Goal: Information Seeking & Learning: Learn about a topic

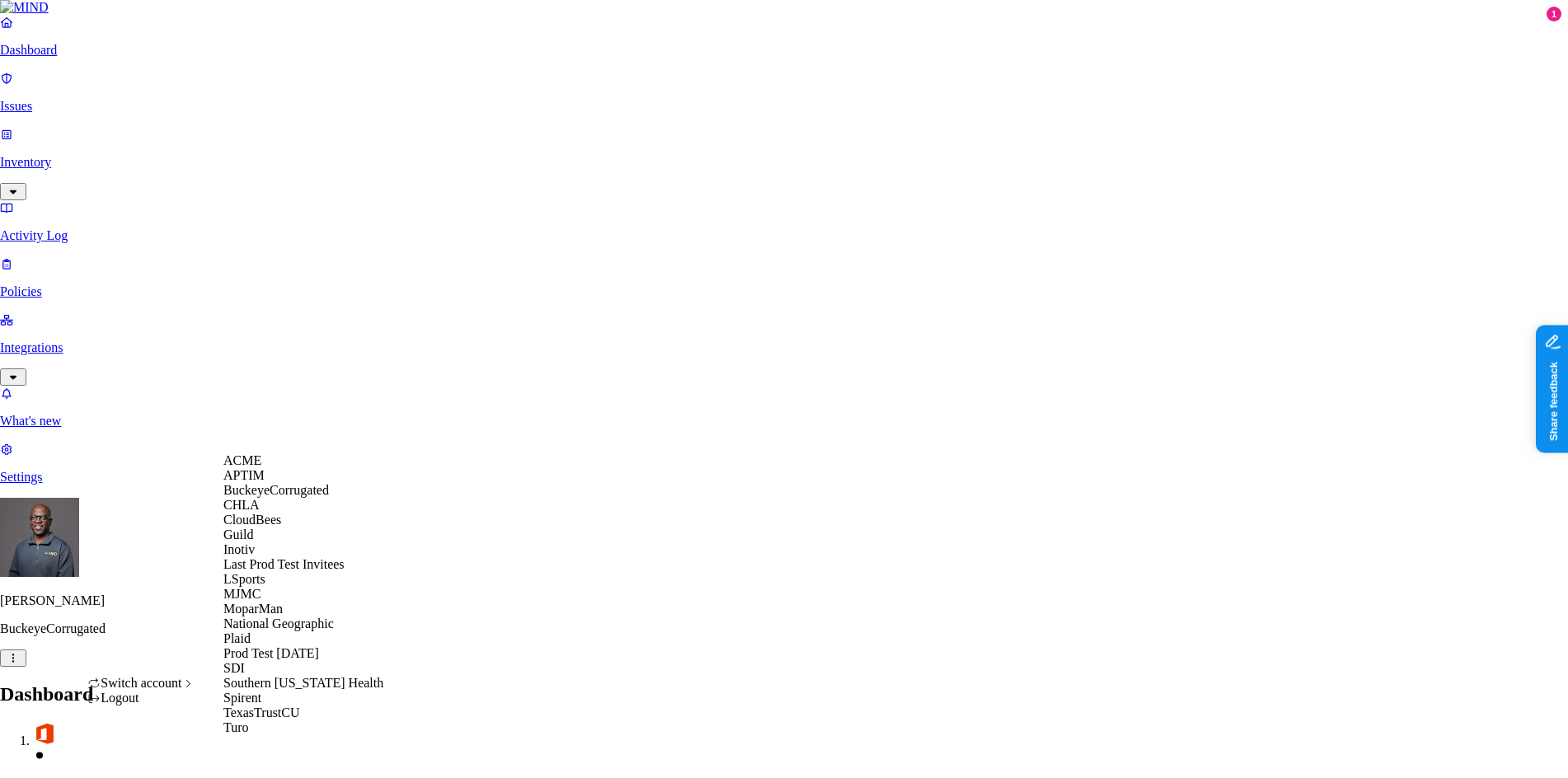
scroll to position [254, 0]
click at [285, 617] on span "National Geographic" at bounding box center [278, 623] width 111 height 14
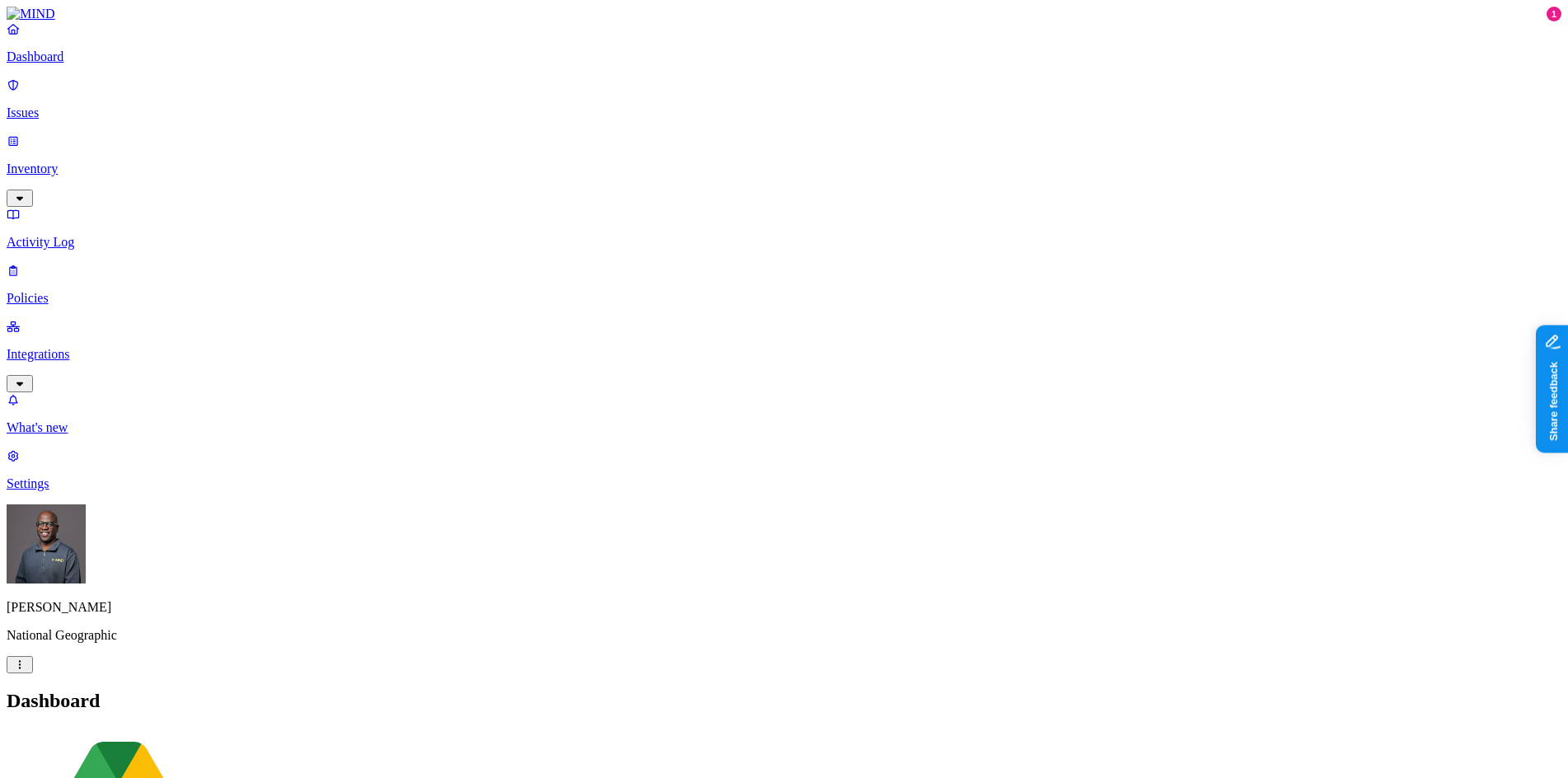
click at [78, 235] on p "Activity Log" at bounding box center [784, 243] width 1555 height 15
click at [70, 347] on p "Integrations" at bounding box center [784, 354] width 1555 height 15
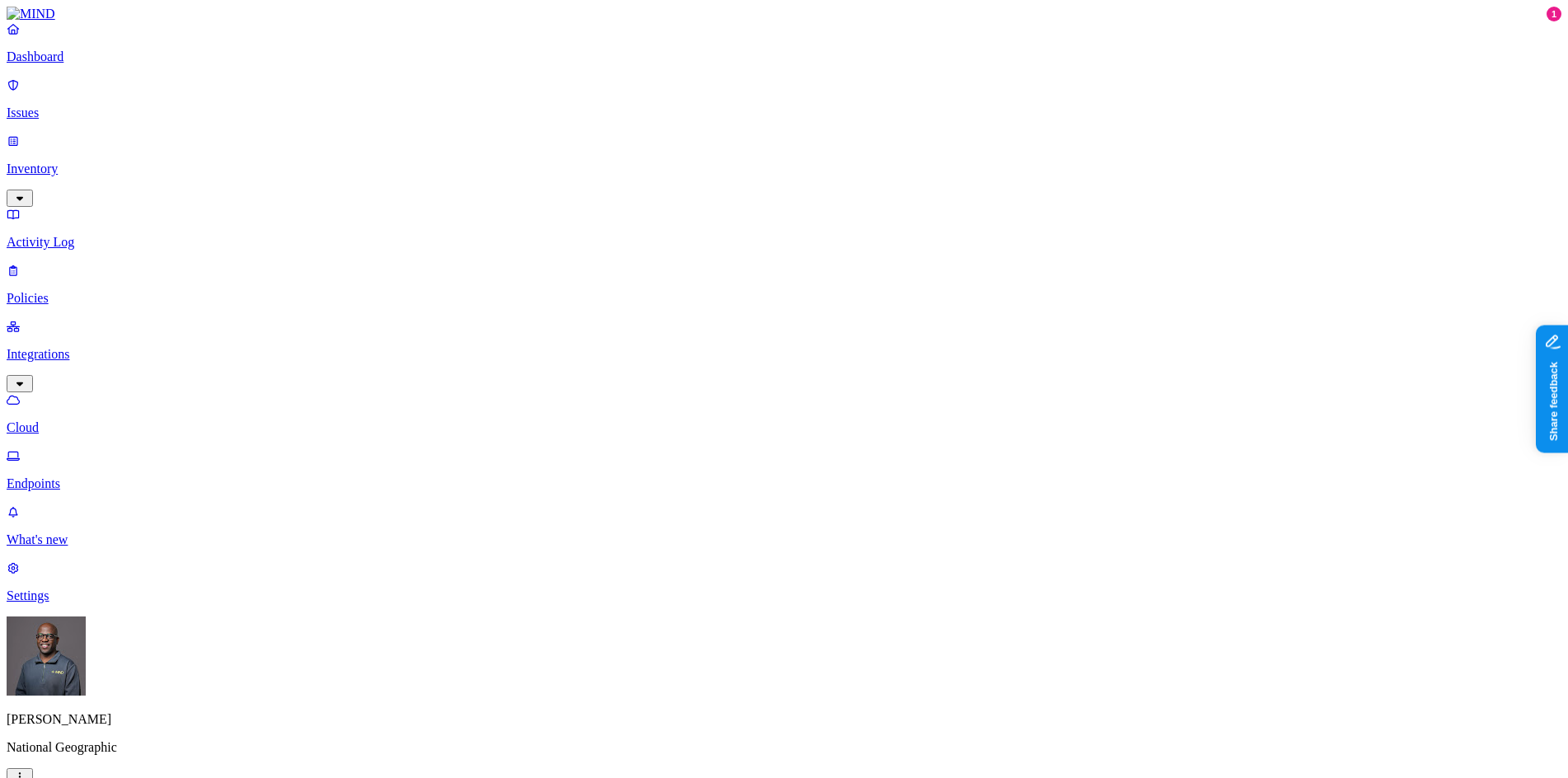
click at [79, 477] on p "Endpoints" at bounding box center [784, 484] width 1555 height 15
click at [80, 420] on p "Cloud" at bounding box center [784, 427] width 1555 height 15
click at [66, 291] on p "Policies" at bounding box center [784, 298] width 1555 height 15
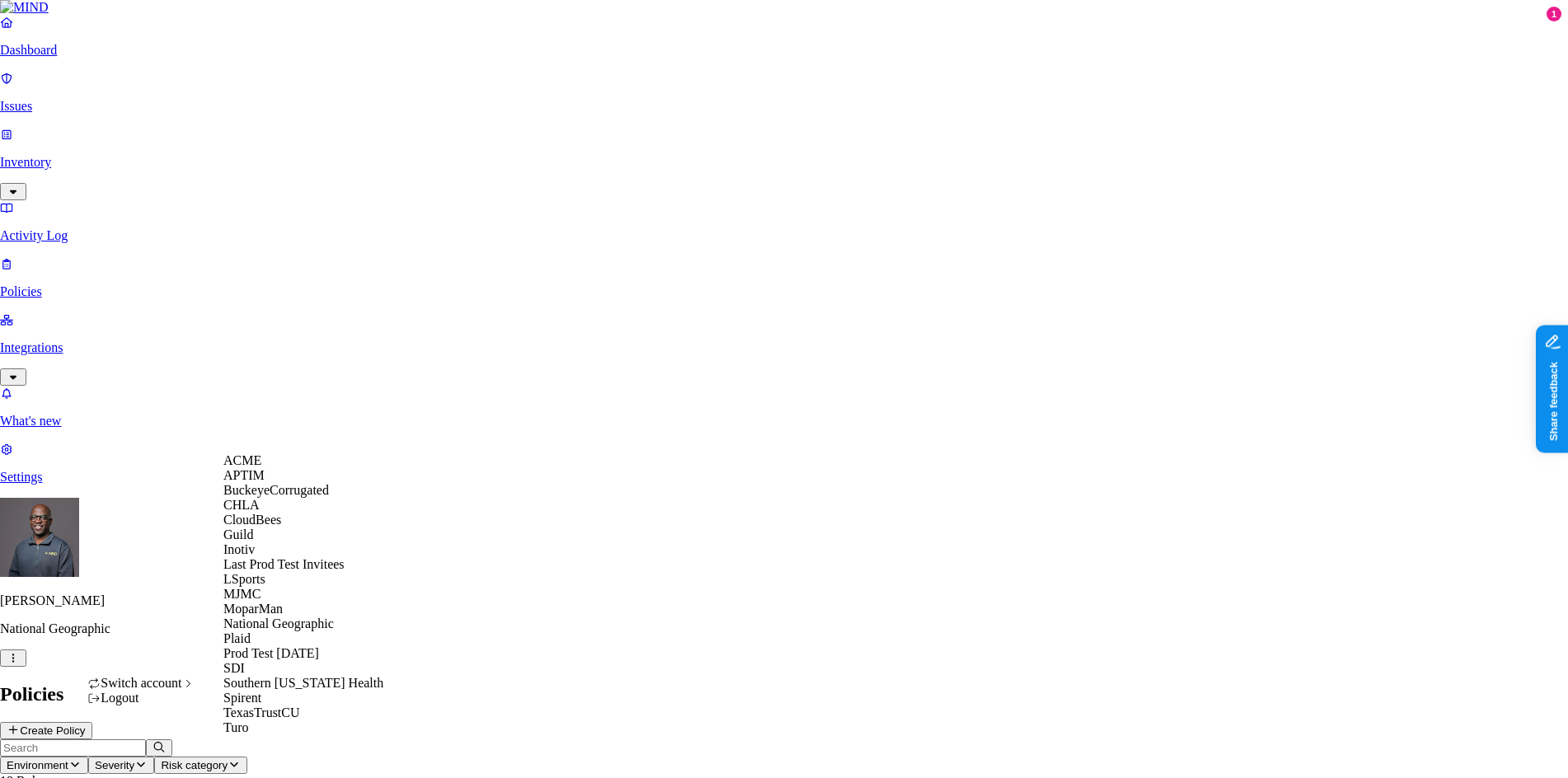
click at [281, 527] on span "CloudBees" at bounding box center [252, 519] width 58 height 14
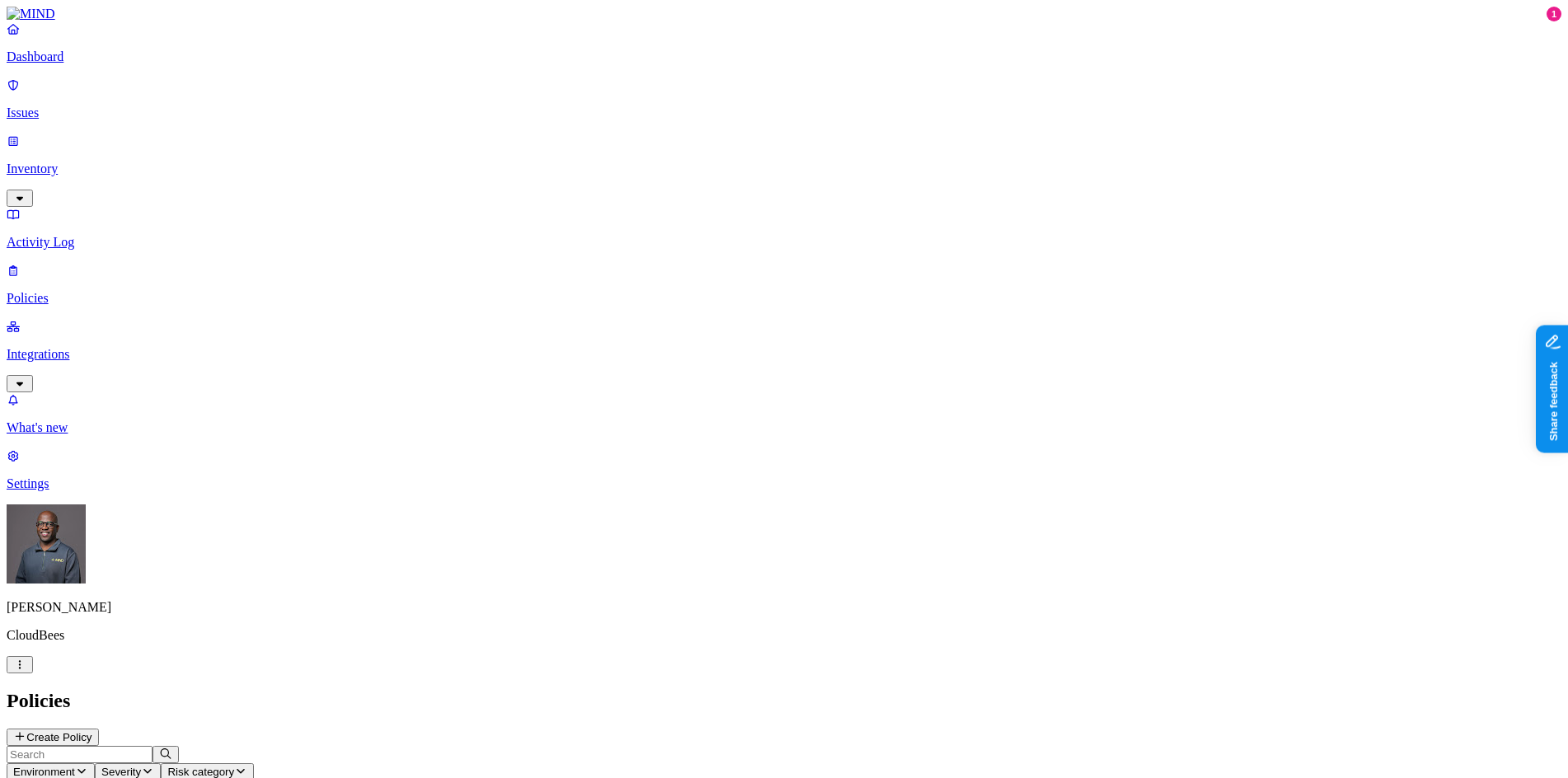
click at [71, 113] on link "Issues" at bounding box center [784, 99] width 1555 height 43
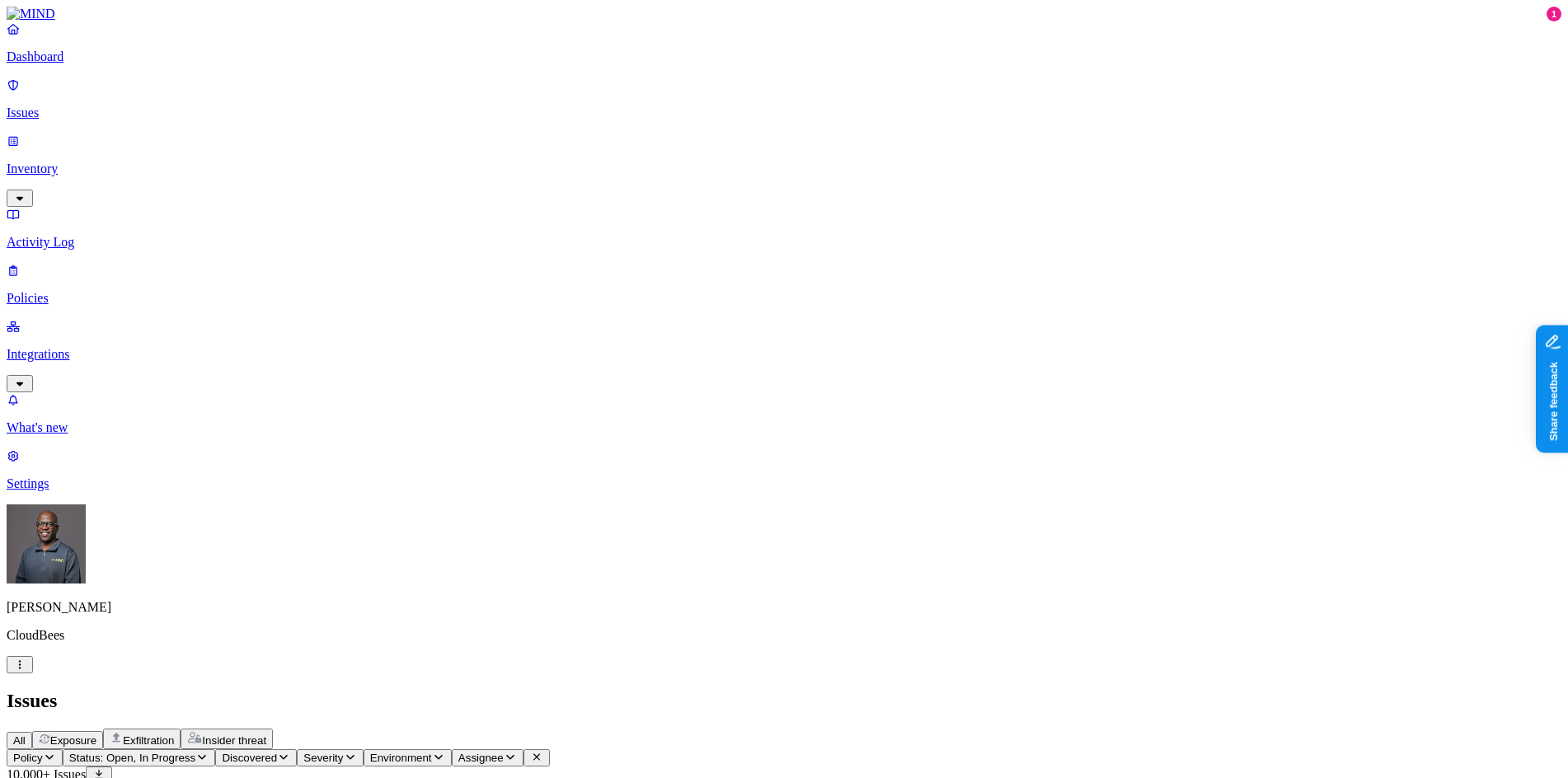
click at [69, 64] on p "Dashboard" at bounding box center [784, 57] width 1555 height 15
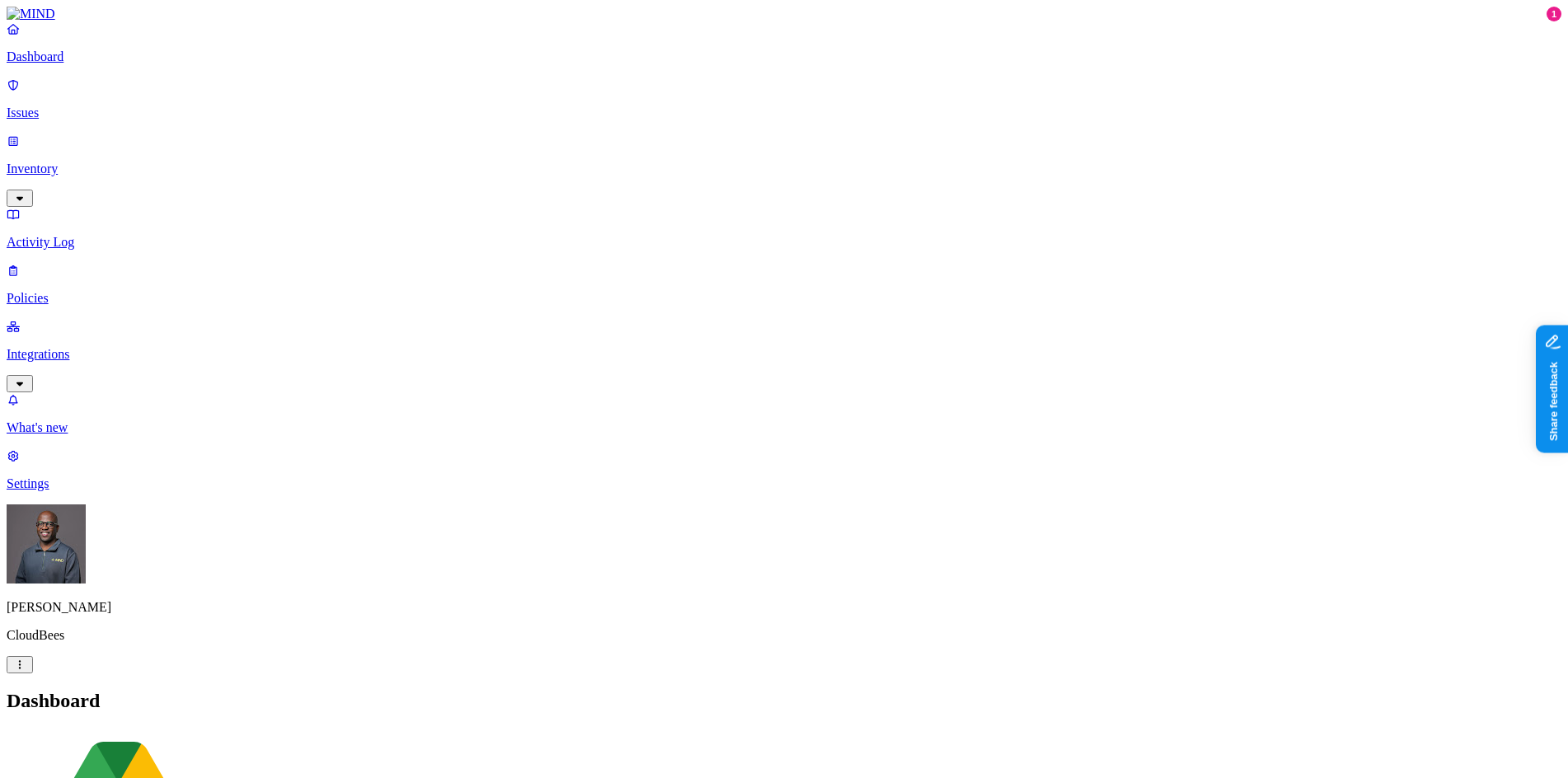
click at [65, 108] on p "Issues" at bounding box center [784, 113] width 1555 height 15
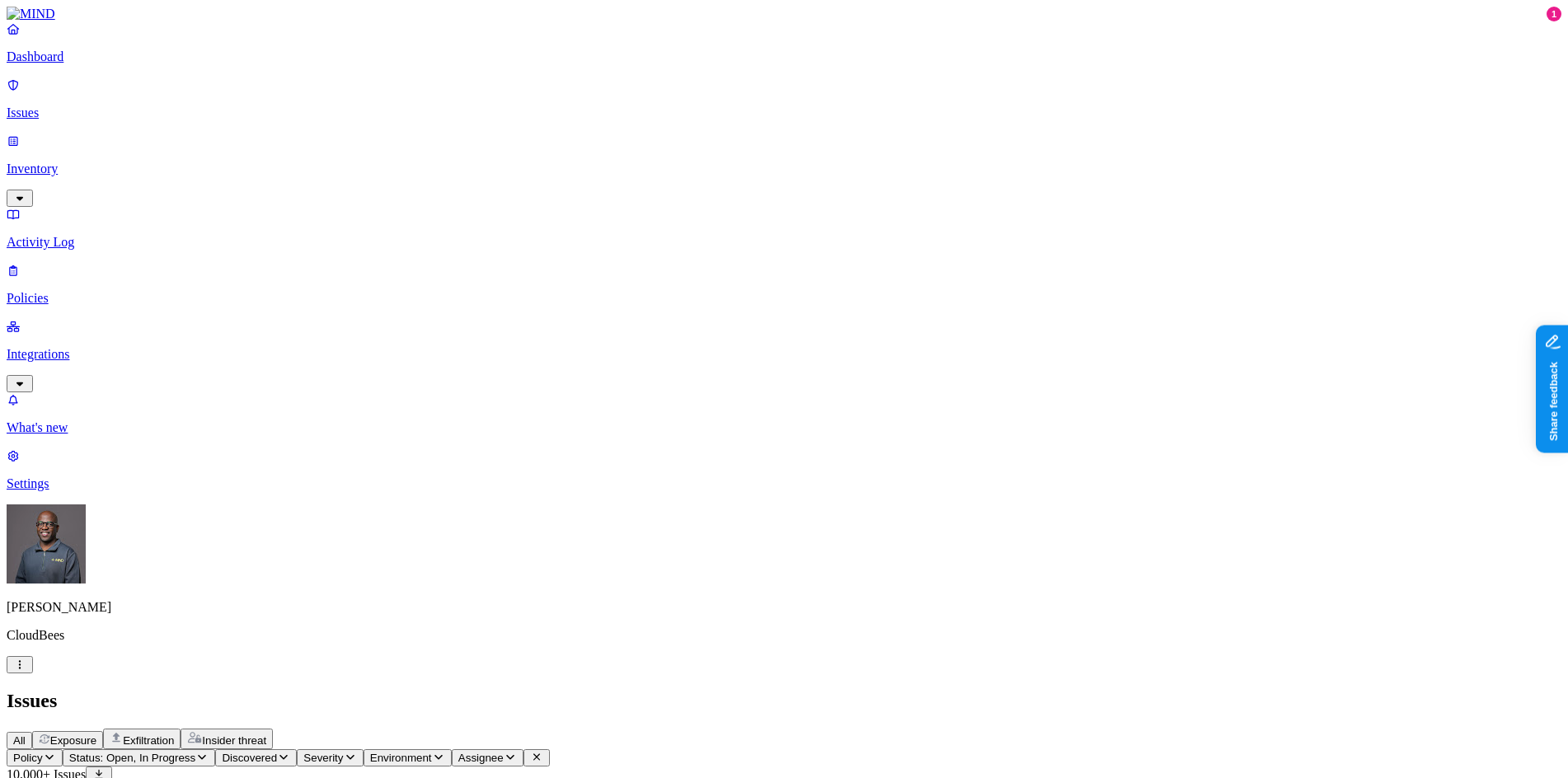
click at [78, 64] on p "Dashboard" at bounding box center [784, 57] width 1555 height 15
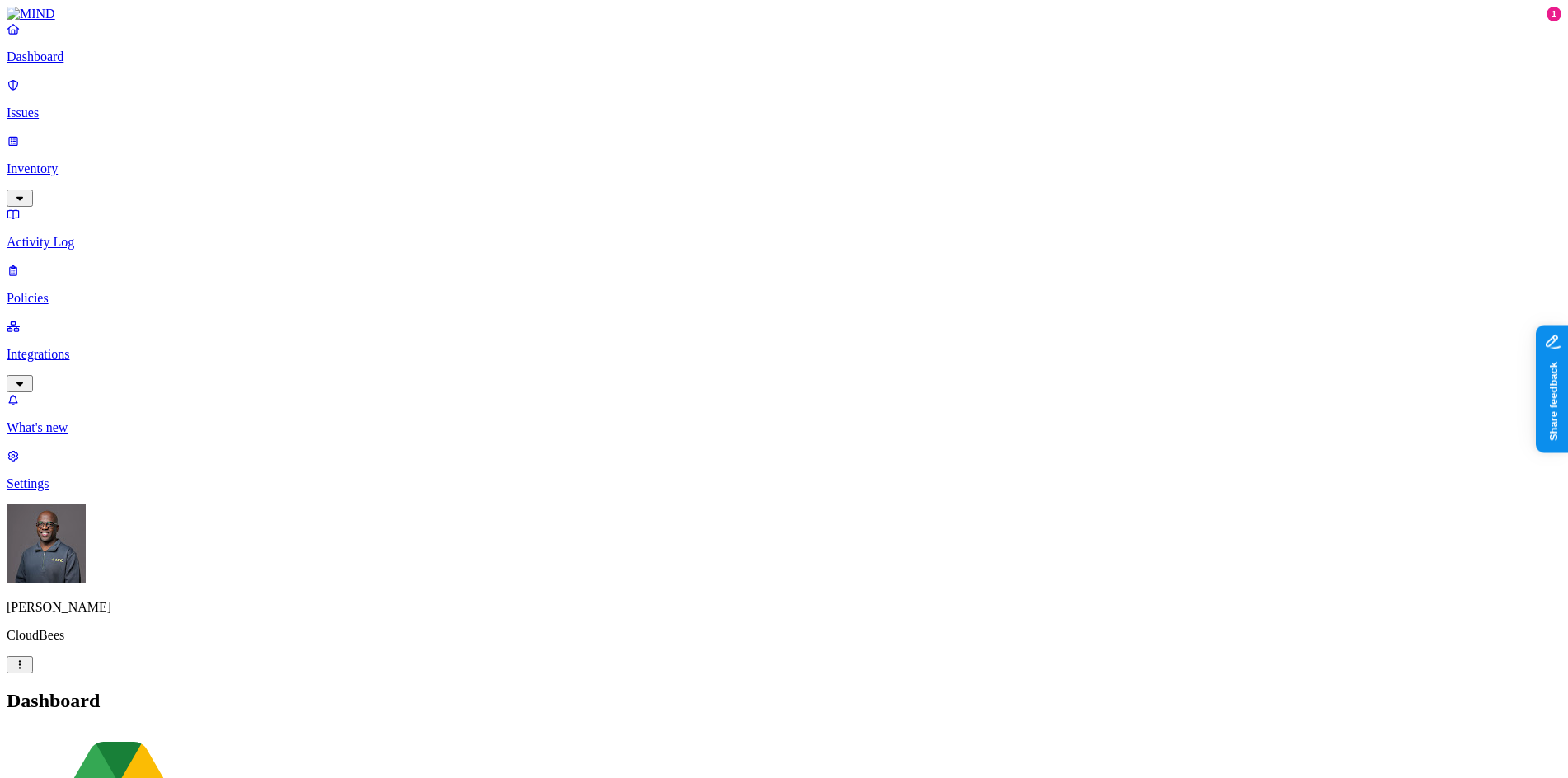
click at [62, 105] on p "Issues" at bounding box center [784, 113] width 1555 height 15
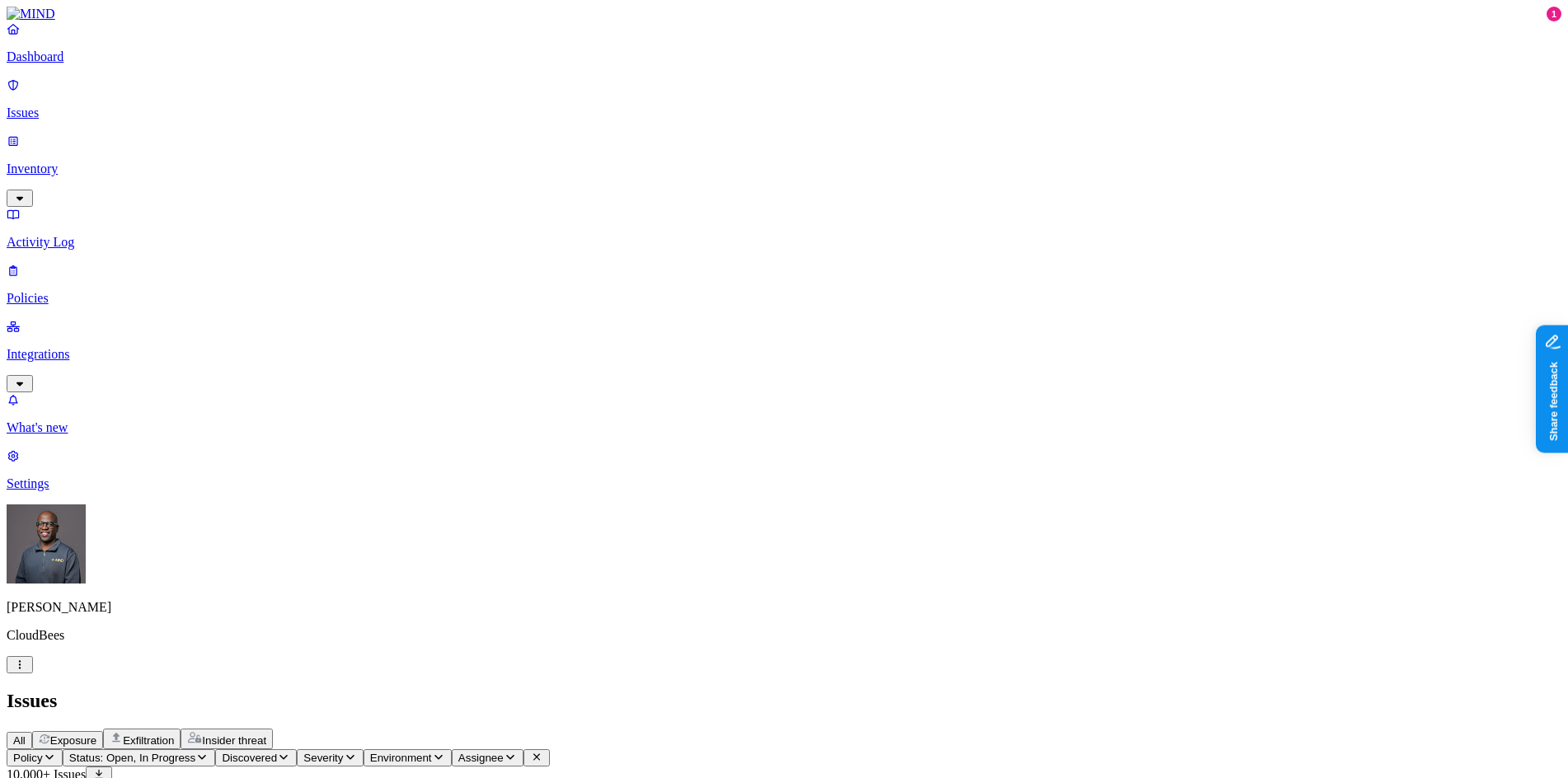
click at [96, 734] on span "Exposure" at bounding box center [73, 740] width 46 height 13
click at [174, 734] on span "Exfiltration" at bounding box center [148, 740] width 51 height 13
click at [209, 751] on icon "button" at bounding box center [201, 757] width 13 height 11
click at [299, 246] on button "button" at bounding box center [306, 248] width 13 height 5
click at [737, 690] on h2 "Issues" at bounding box center [784, 701] width 1555 height 22
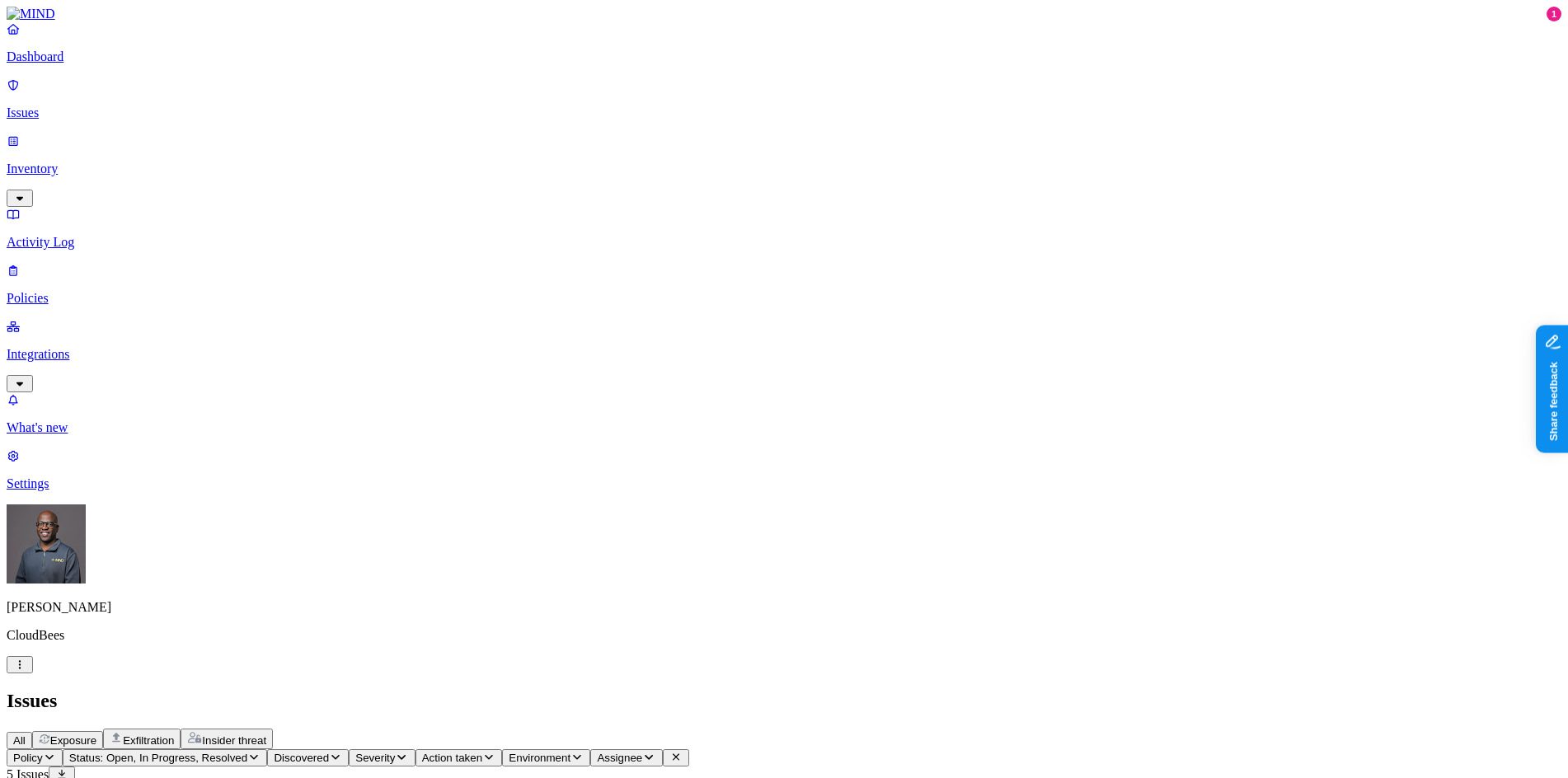
click at [60, 291] on p "Policies" at bounding box center [784, 298] width 1555 height 15
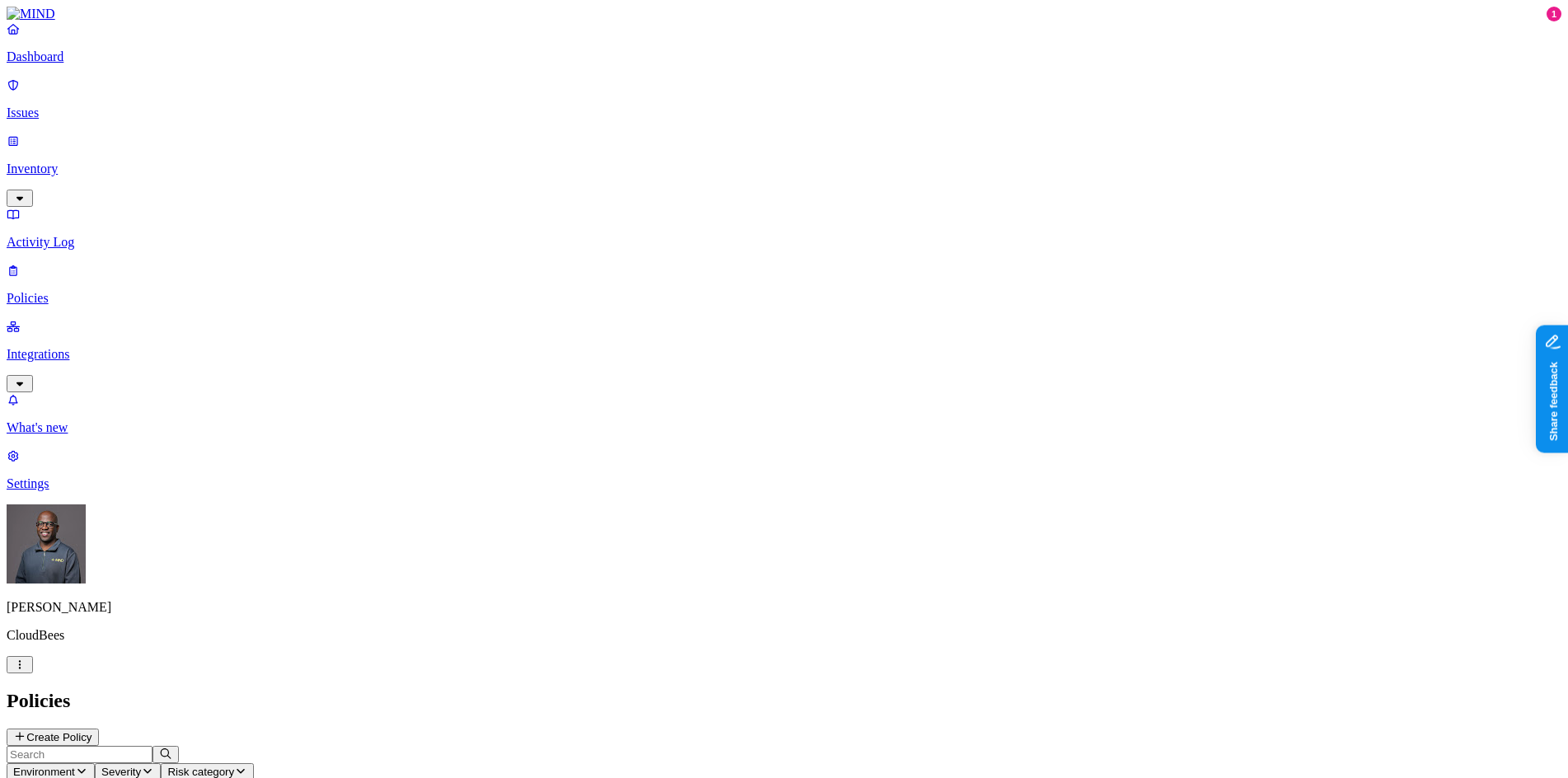
scroll to position [11, 0]
click at [57, 105] on p "Issues" at bounding box center [784, 113] width 1555 height 15
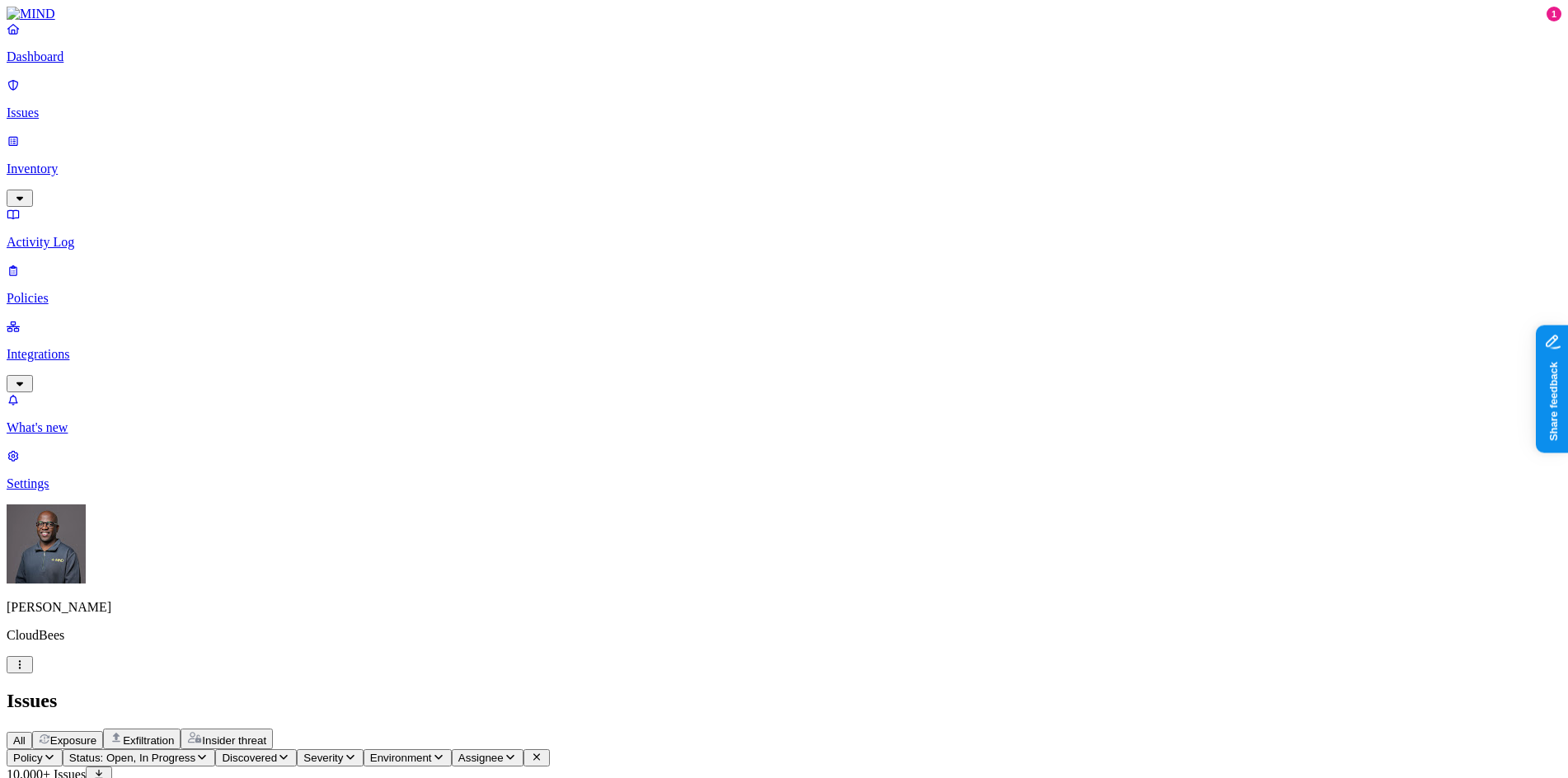
click at [174, 734] on span "Exfiltration" at bounding box center [148, 740] width 51 height 13
click at [209, 751] on icon "button" at bounding box center [201, 757] width 13 height 11
click at [299, 246] on button "button" at bounding box center [306, 248] width 13 height 5
click at [617, 690] on h2 "Issues" at bounding box center [784, 701] width 1555 height 22
click at [71, 347] on p "Integrations" at bounding box center [784, 354] width 1555 height 15
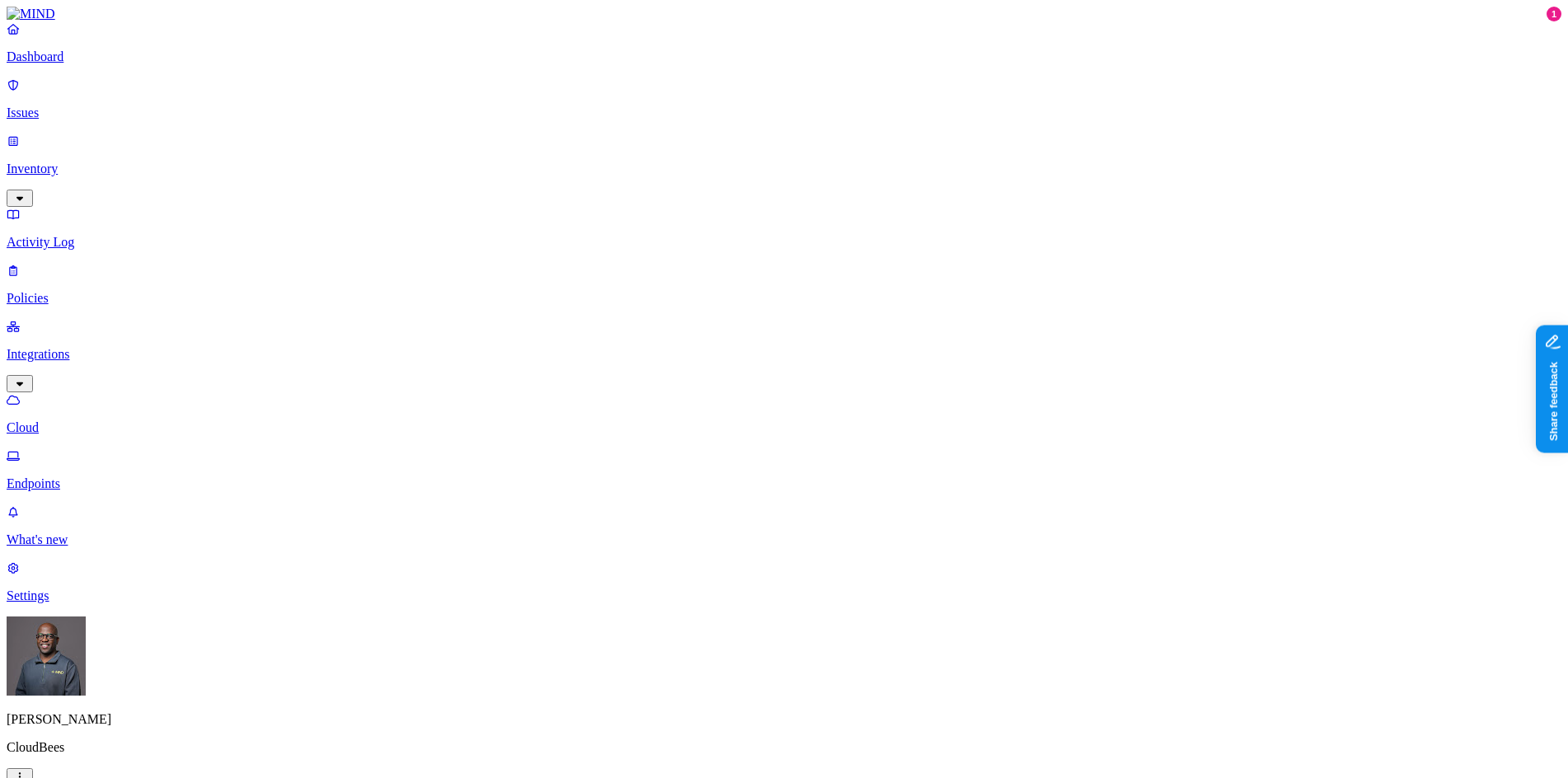
click at [71, 477] on p "Endpoints" at bounding box center [784, 484] width 1555 height 15
click at [75, 420] on p "Cloud" at bounding box center [784, 427] width 1555 height 15
click at [78, 477] on p "Endpoints" at bounding box center [784, 484] width 1555 height 15
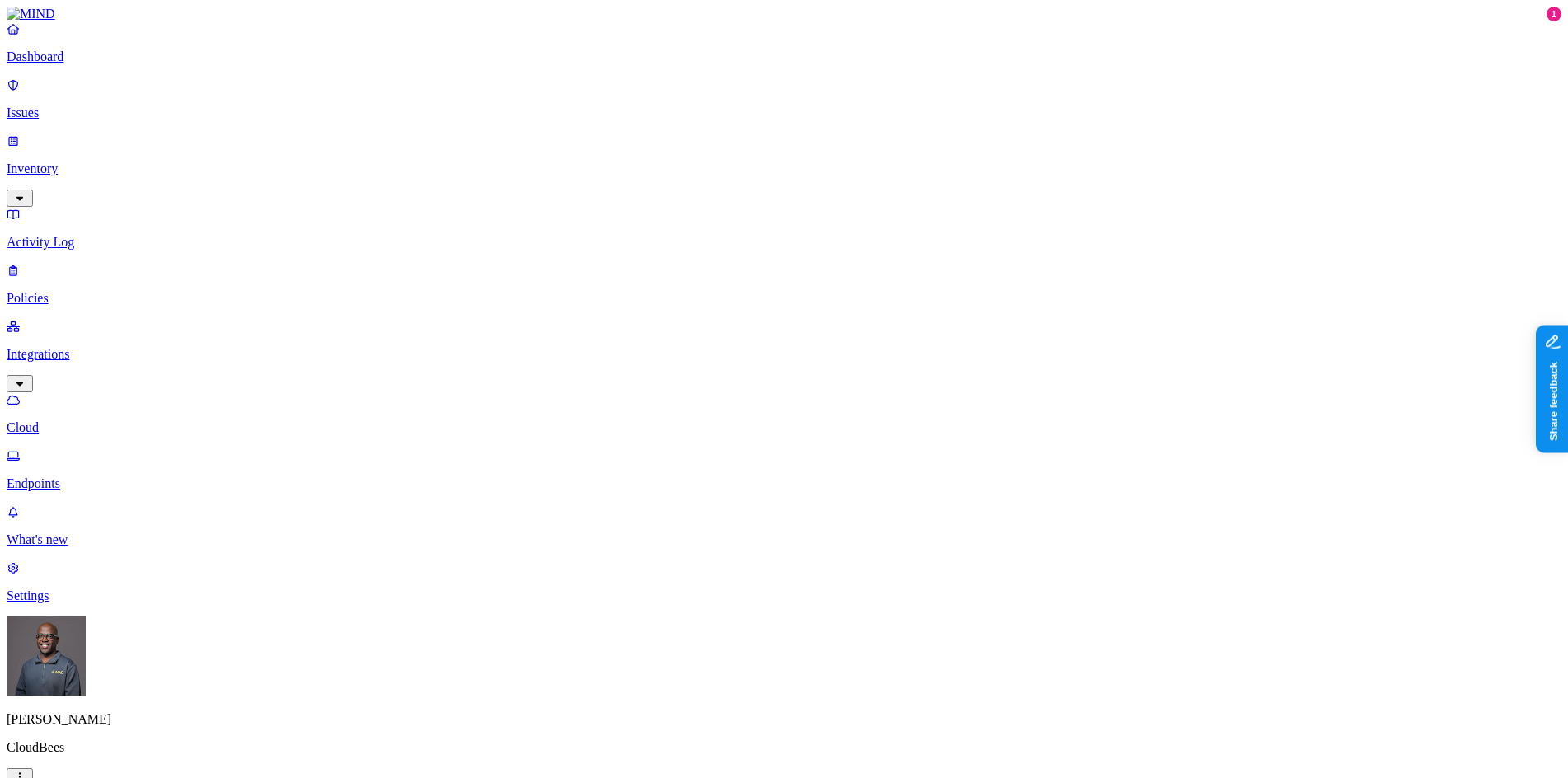
click at [95, 64] on p "Dashboard" at bounding box center [784, 57] width 1555 height 15
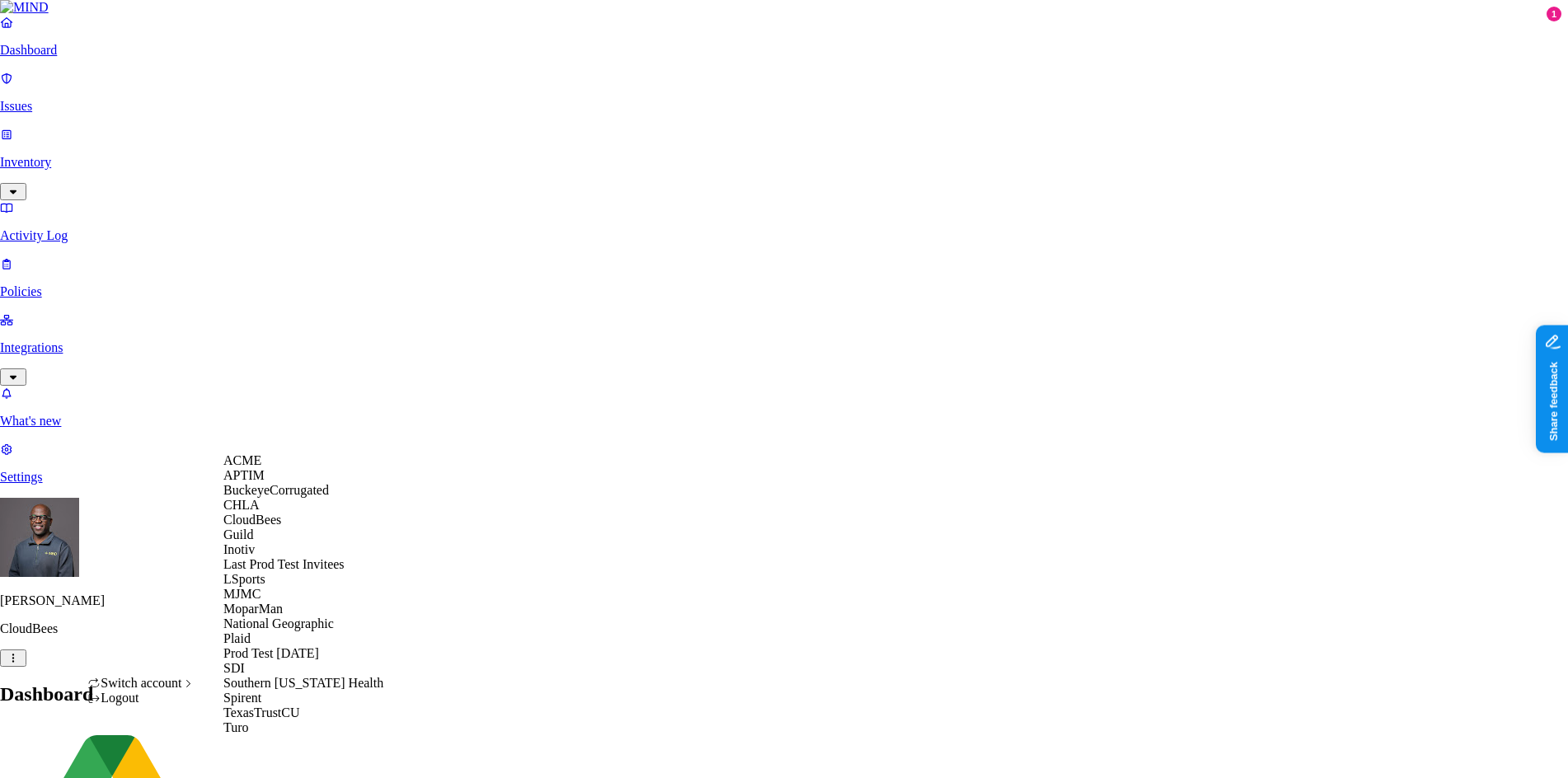
scroll to position [13, 0]
click at [295, 497] on span "BuckeyeCorrugated" at bounding box center [276, 490] width 105 height 14
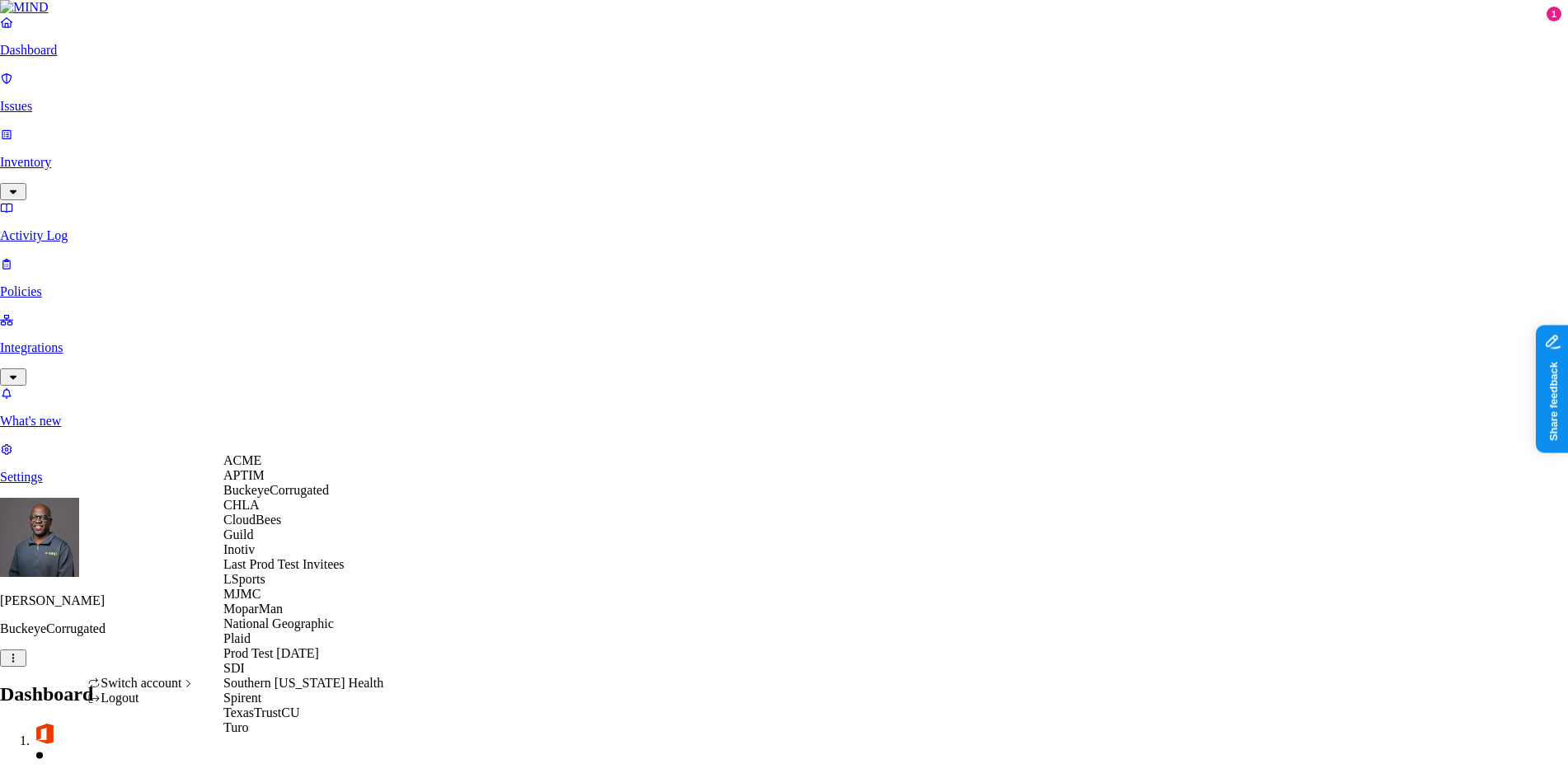
scroll to position [165, 0]
click at [295, 631] on span "National Geographic" at bounding box center [278, 623] width 111 height 14
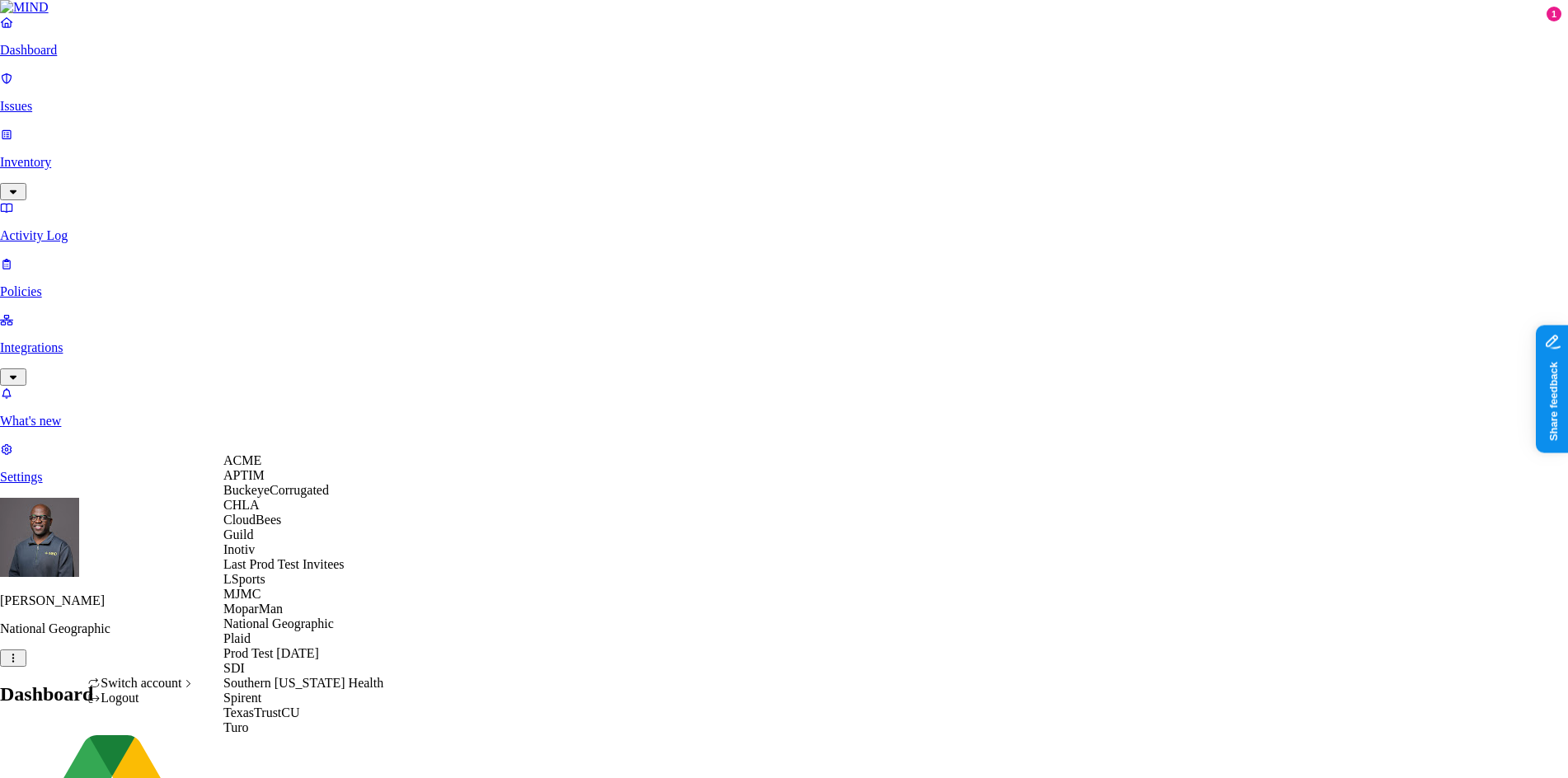
click at [281, 527] on span "CloudBees" at bounding box center [252, 519] width 58 height 14
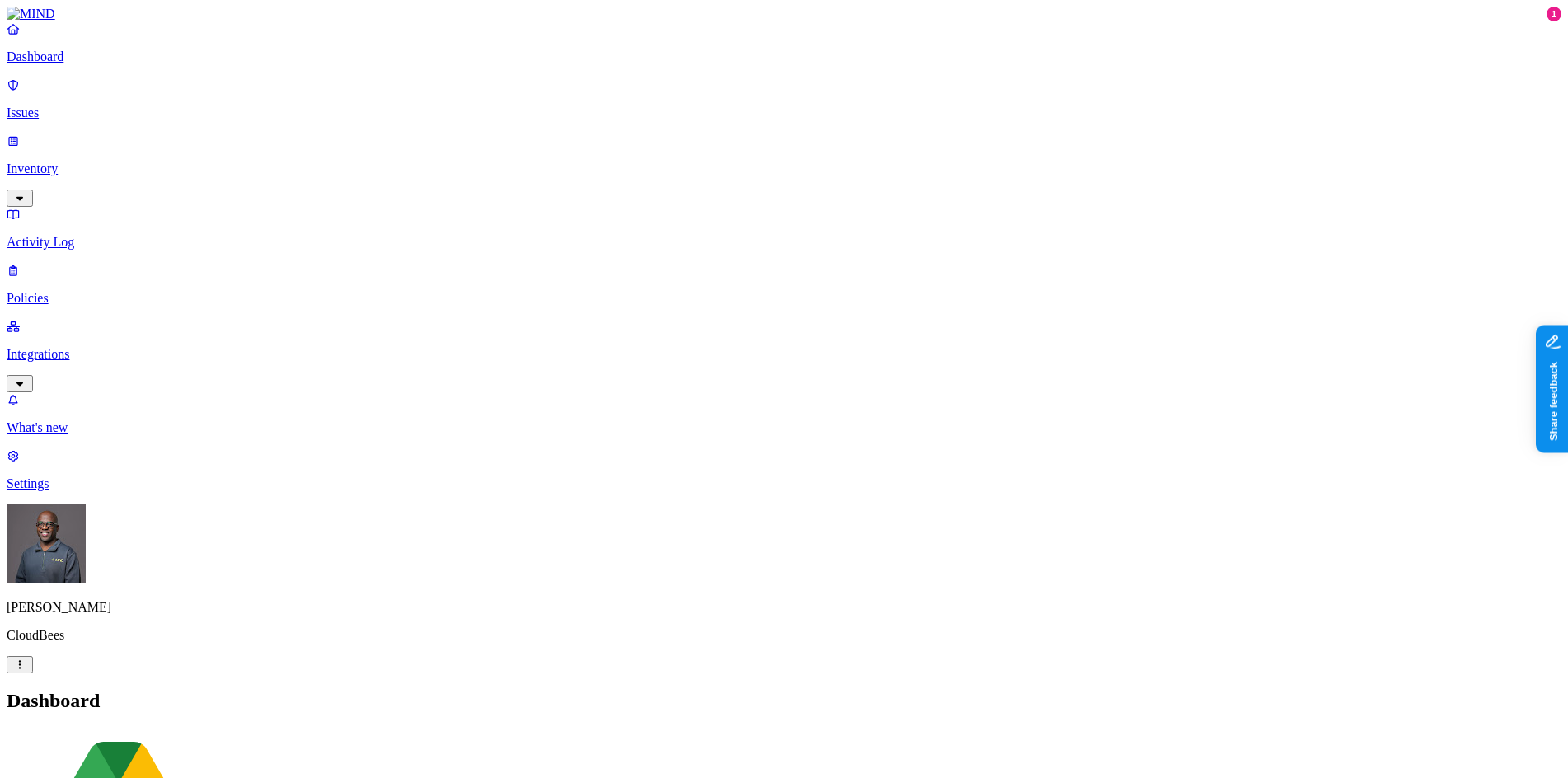
click at [67, 347] on p "Integrations" at bounding box center [784, 354] width 1555 height 15
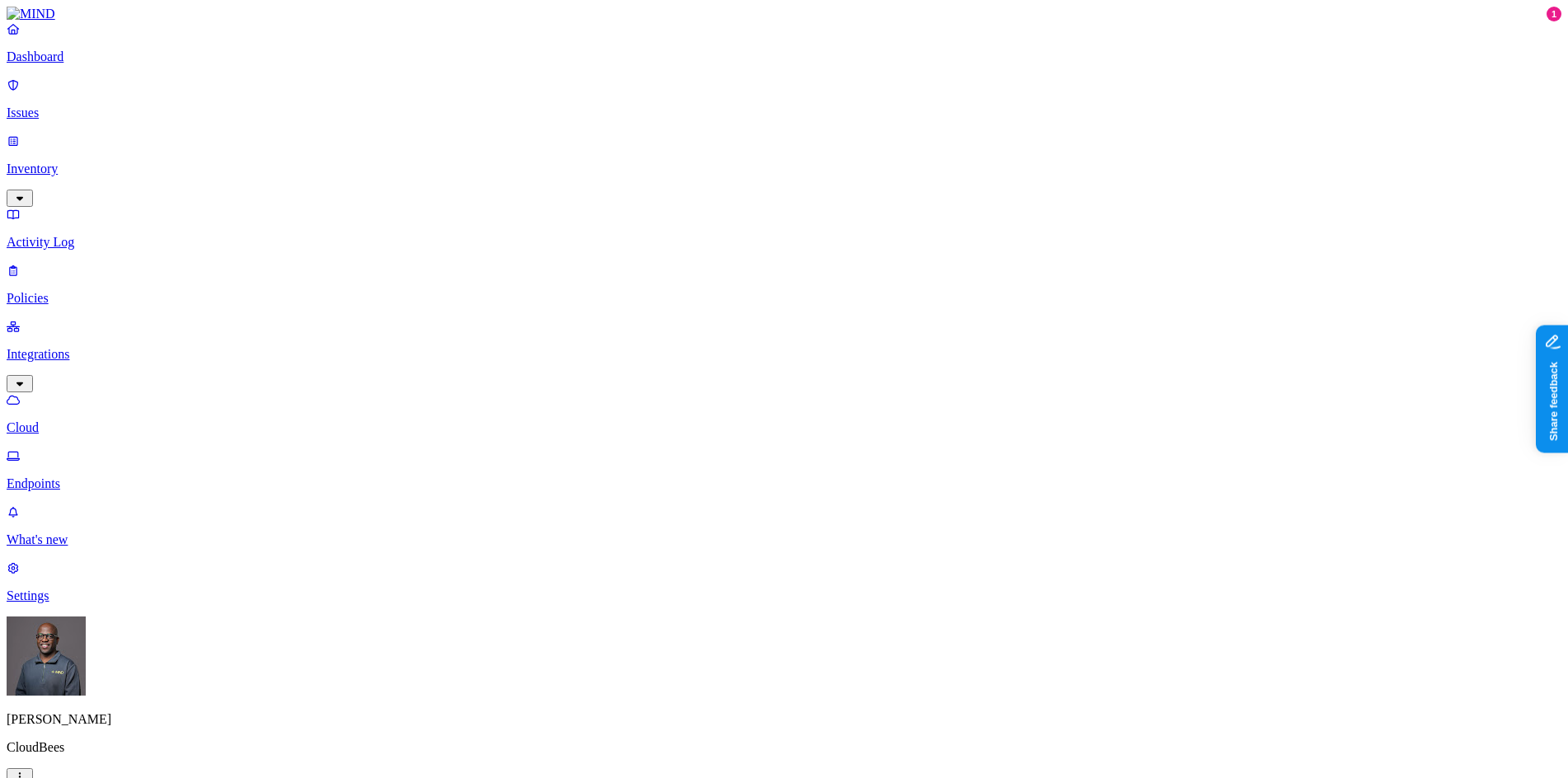
click at [95, 477] on p "Endpoints" at bounding box center [784, 484] width 1555 height 15
click at [27, 772] on icon "button" at bounding box center [19, 777] width 13 height 11
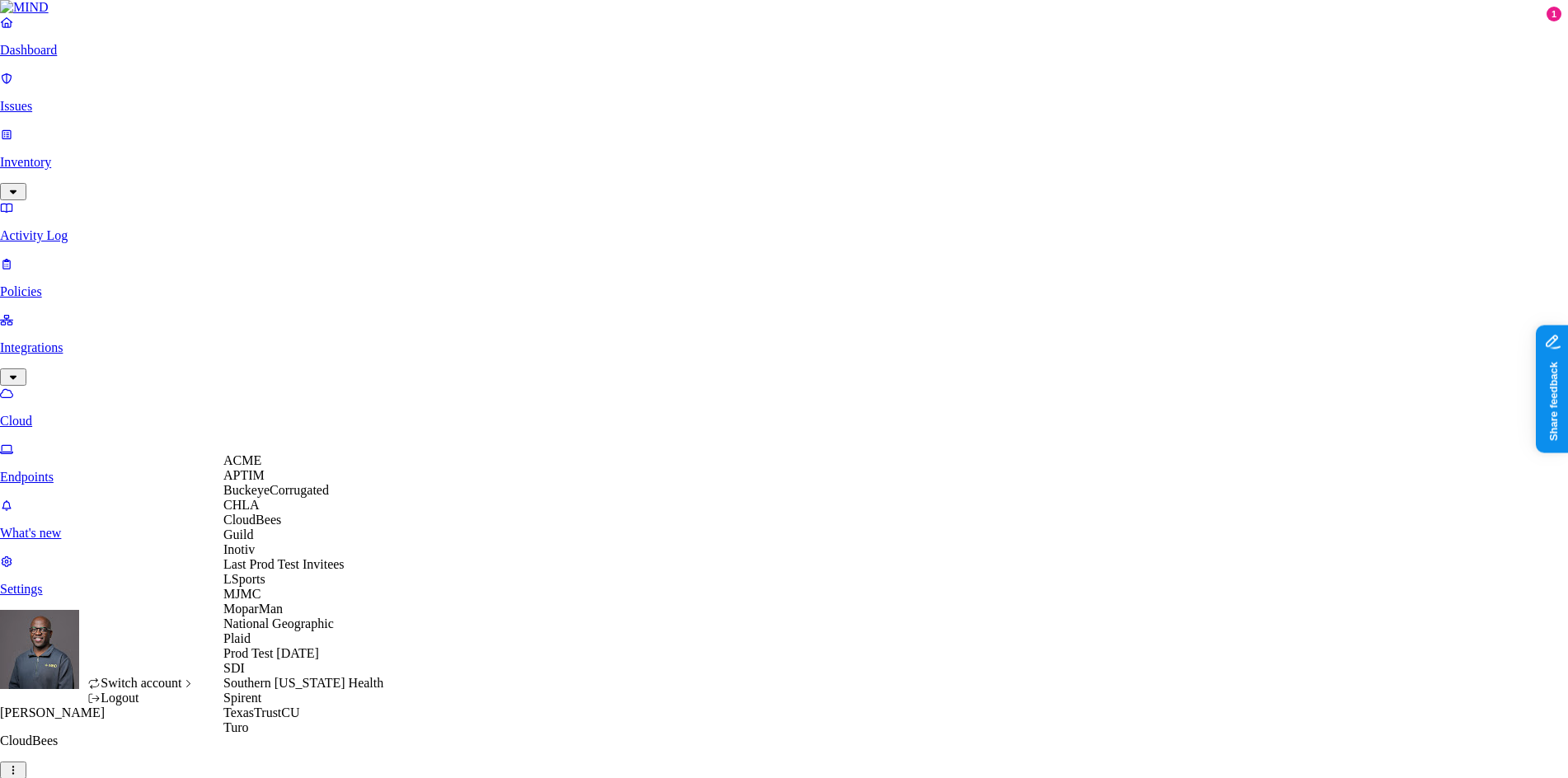
click at [270, 469] on div "ACME" at bounding box center [303, 460] width 160 height 15
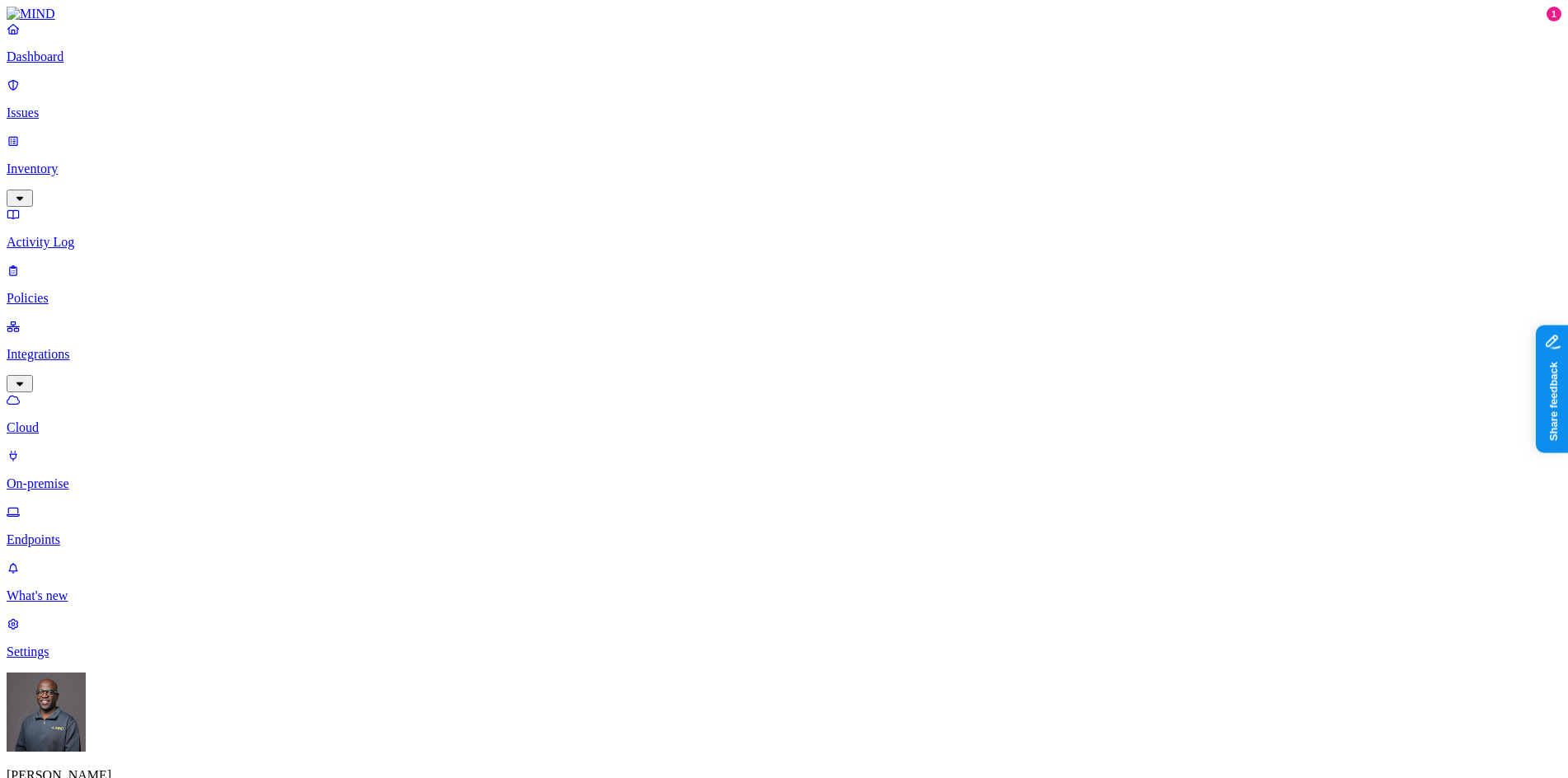
click at [65, 105] on p "Issues" at bounding box center [784, 113] width 1555 height 15
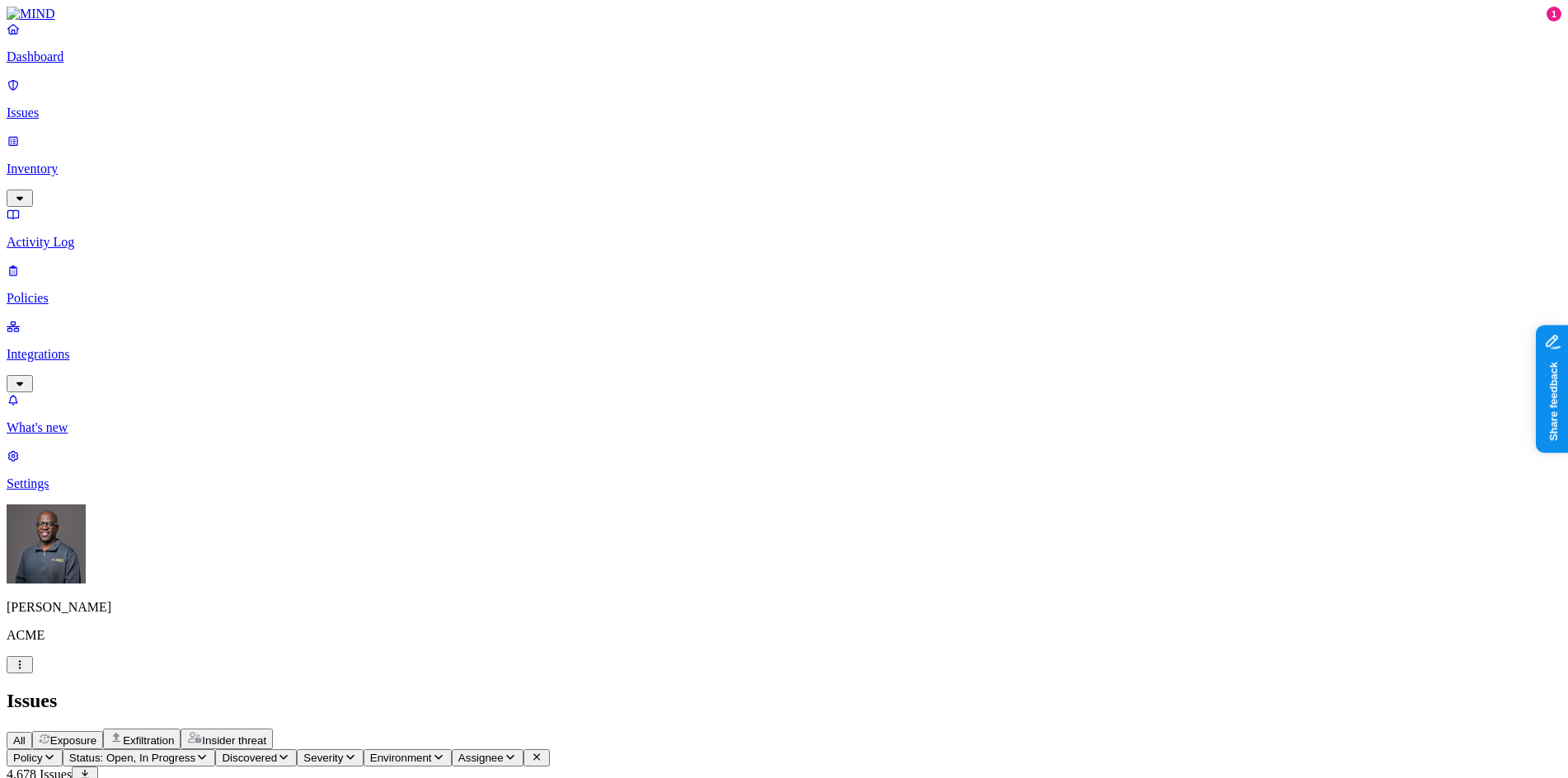
click at [96, 734] on span "Exposure" at bounding box center [73, 740] width 46 height 13
click at [174, 734] on span "Exfiltration" at bounding box center [148, 740] width 51 height 13
click at [75, 436] on p "What's new" at bounding box center [784, 427] width 1555 height 15
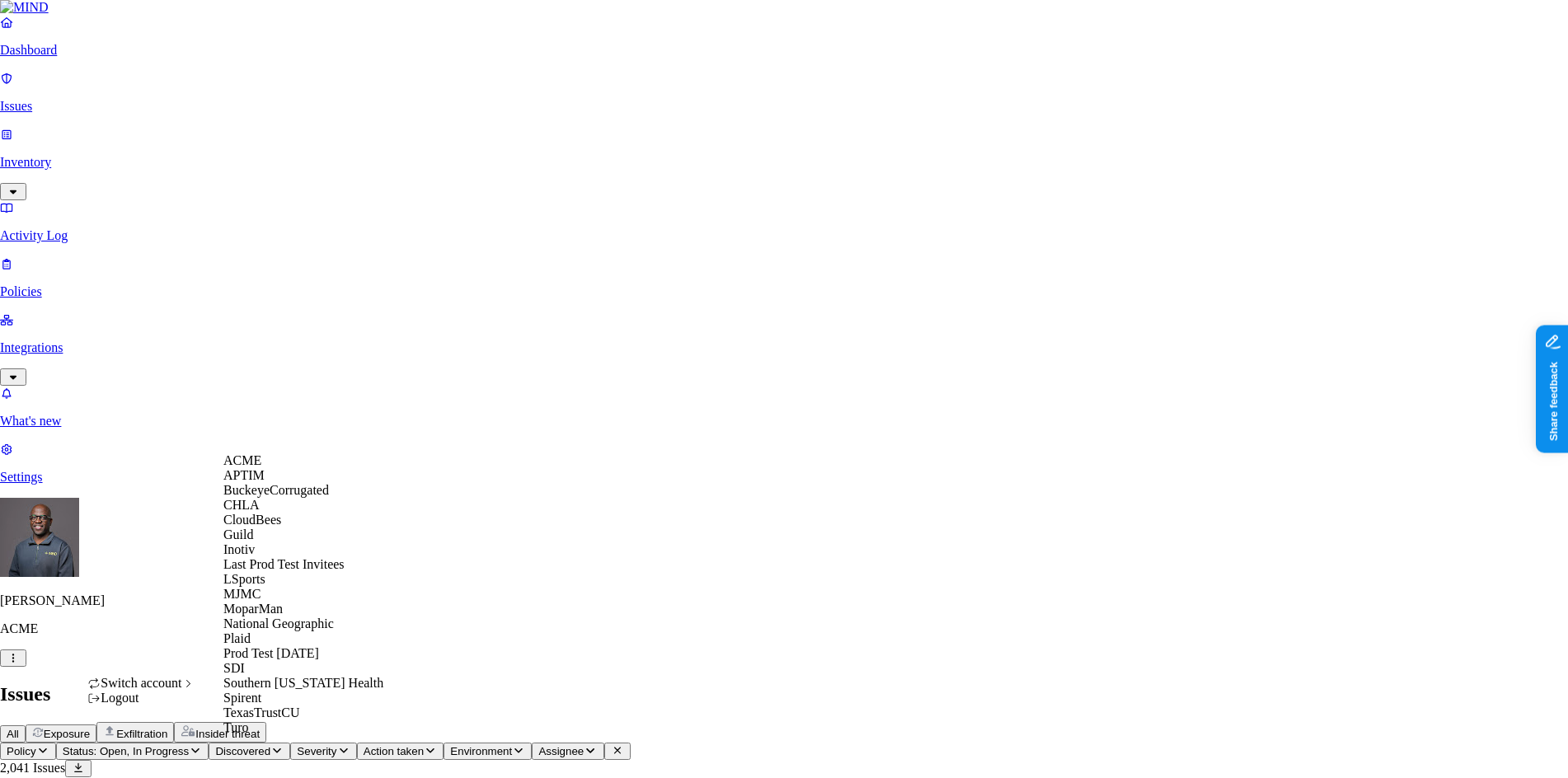
click at [289, 527] on div "CloudBees" at bounding box center [303, 520] width 160 height 15
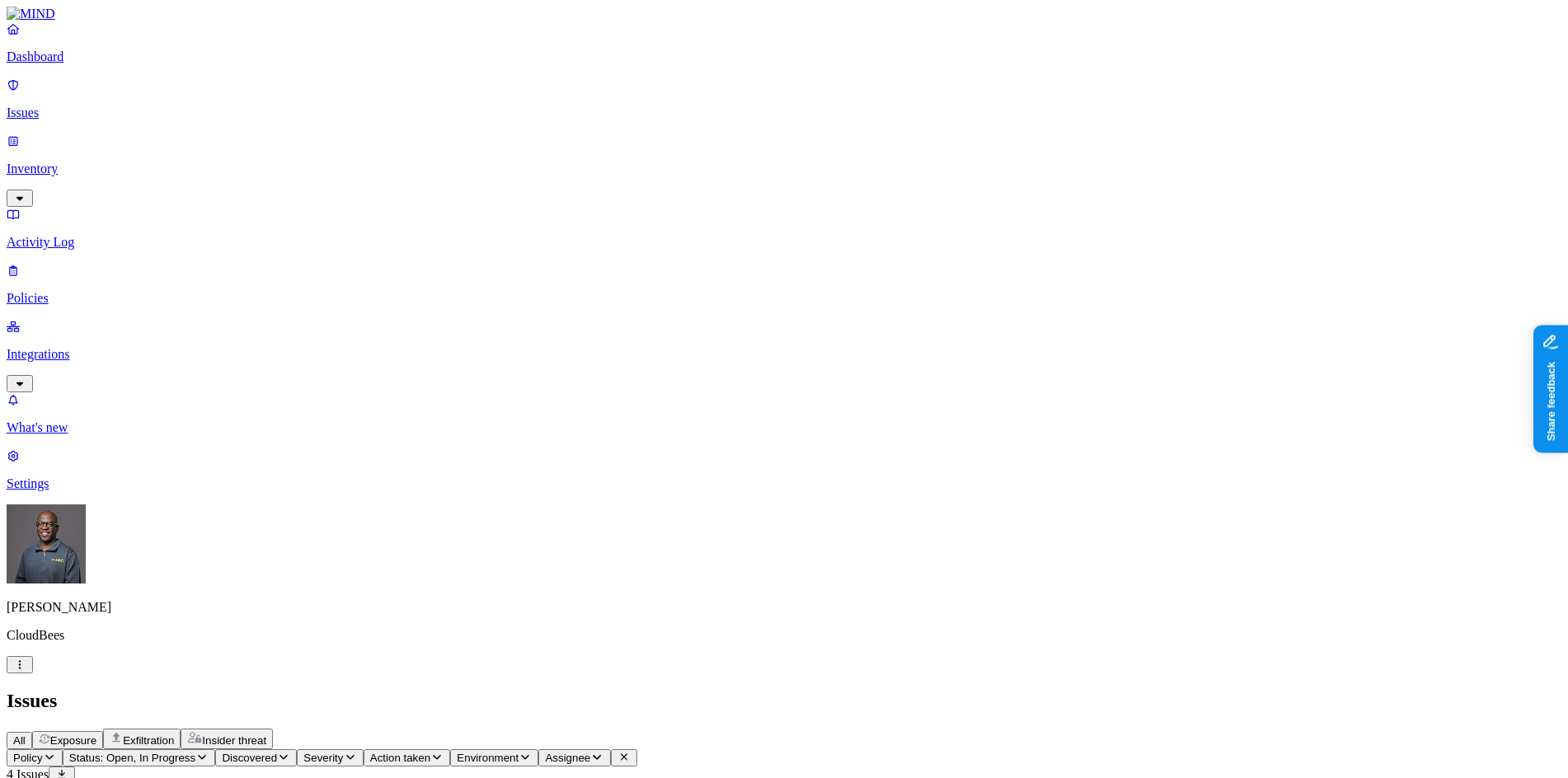
click at [87, 64] on p "Dashboard" at bounding box center [784, 57] width 1555 height 15
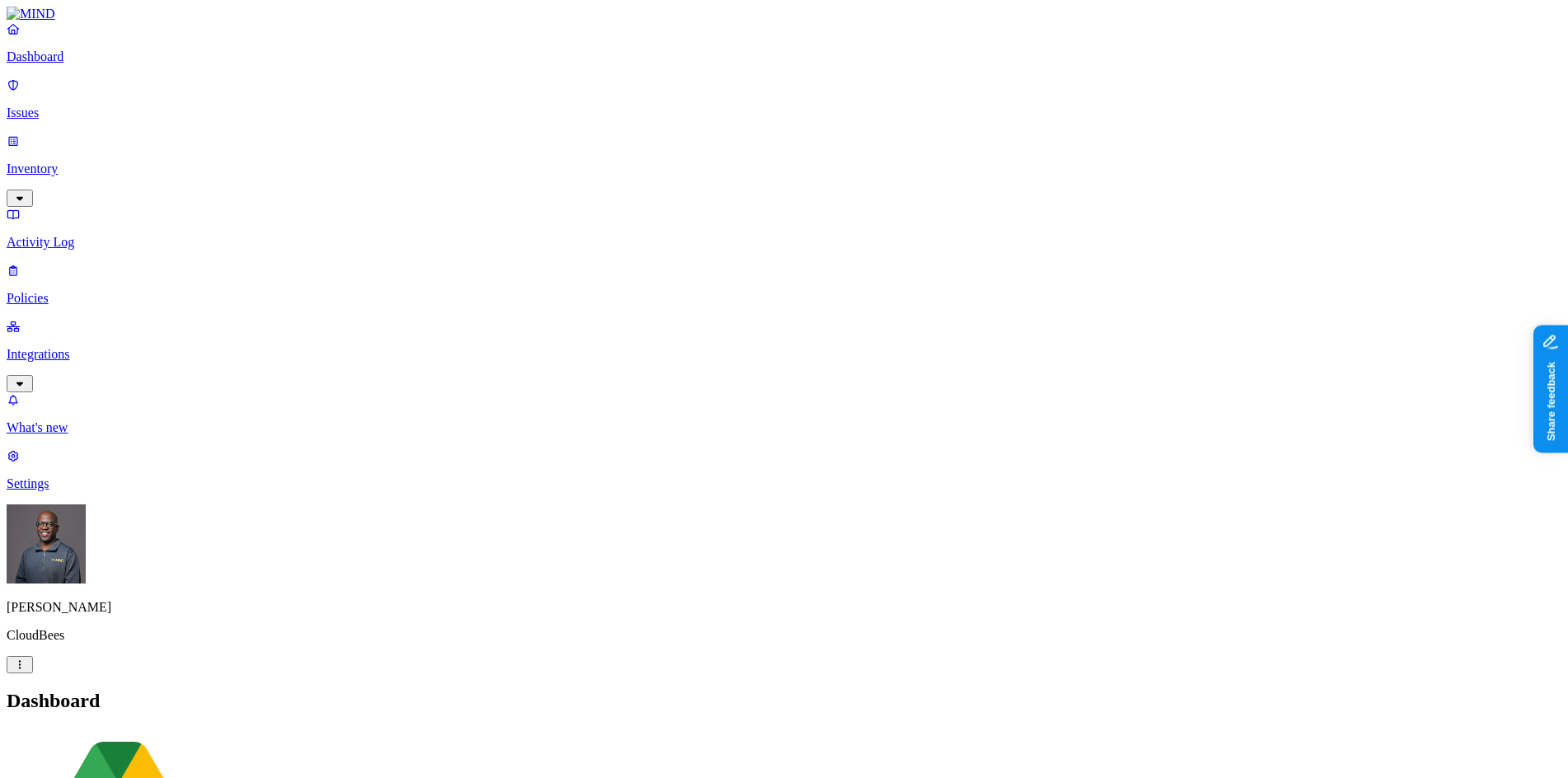
click at [86, 291] on p "Policies" at bounding box center [784, 298] width 1555 height 15
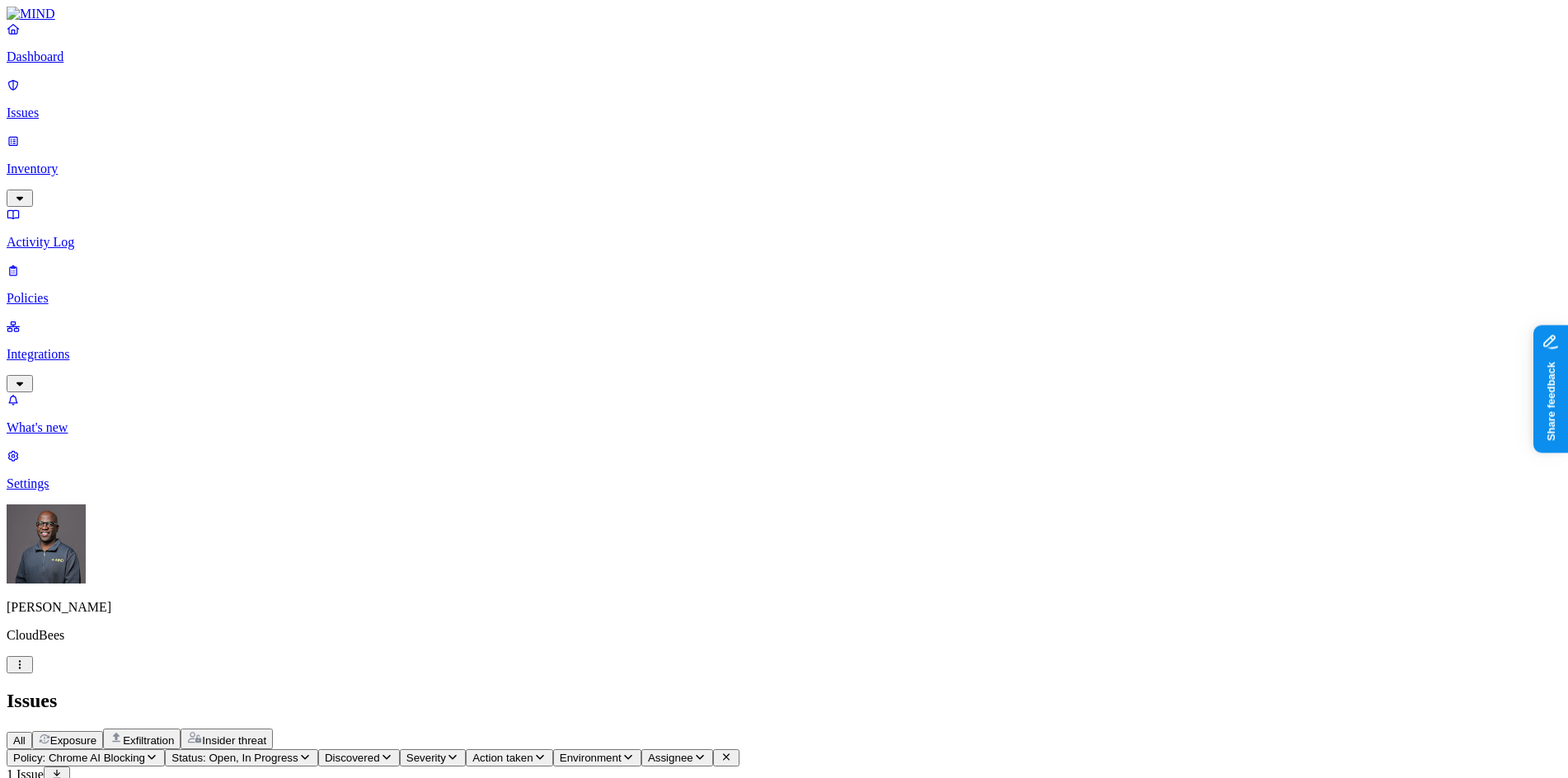
click at [78, 64] on p "Dashboard" at bounding box center [784, 57] width 1555 height 15
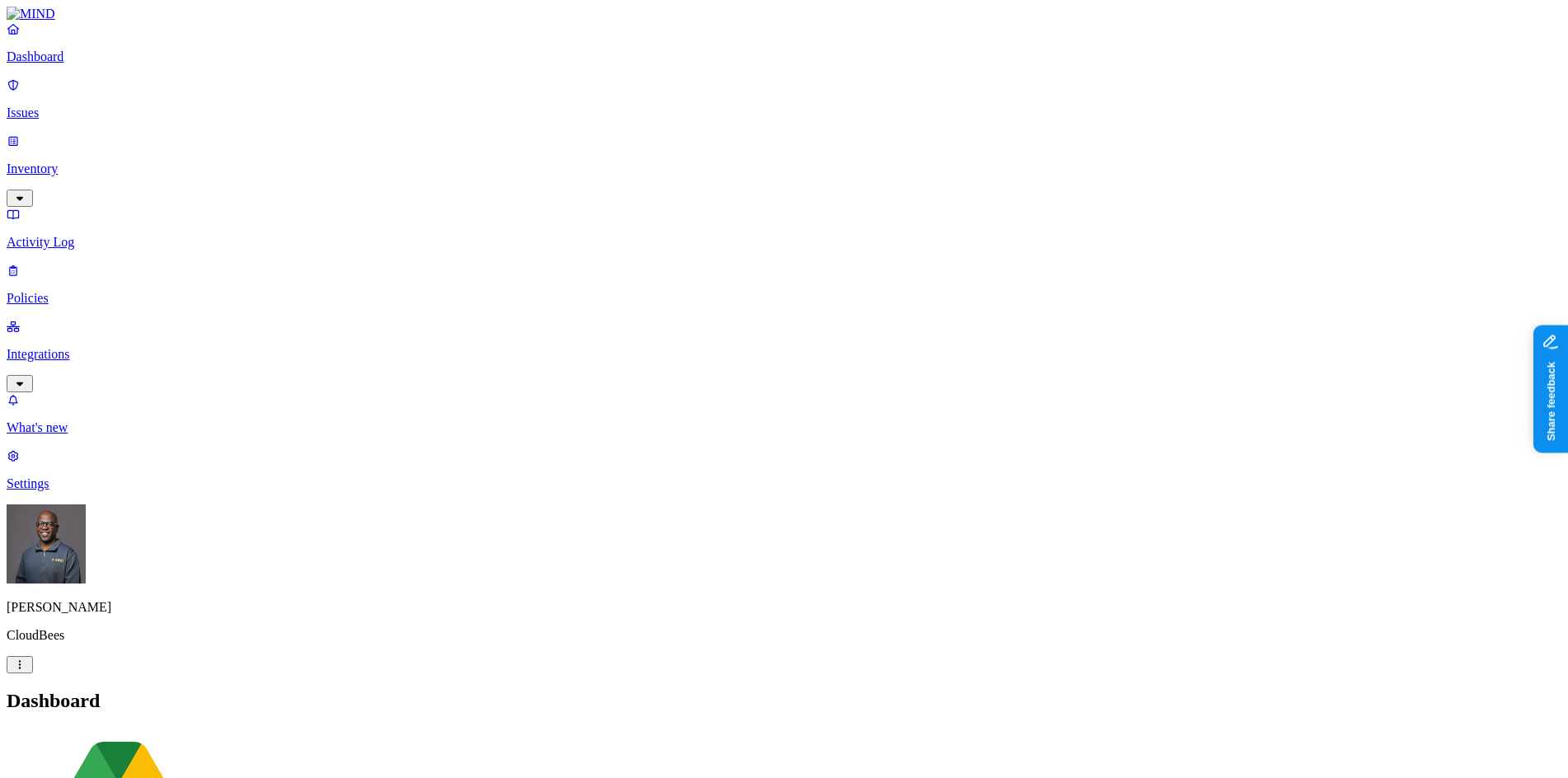
drag, startPoint x: 590, startPoint y: 493, endPoint x: 761, endPoint y: 497, distance: 171.0
drag, startPoint x: 762, startPoint y: 491, endPoint x: 897, endPoint y: 487, distance: 135.1
drag, startPoint x: 816, startPoint y: 493, endPoint x: 697, endPoint y: 496, distance: 119.0
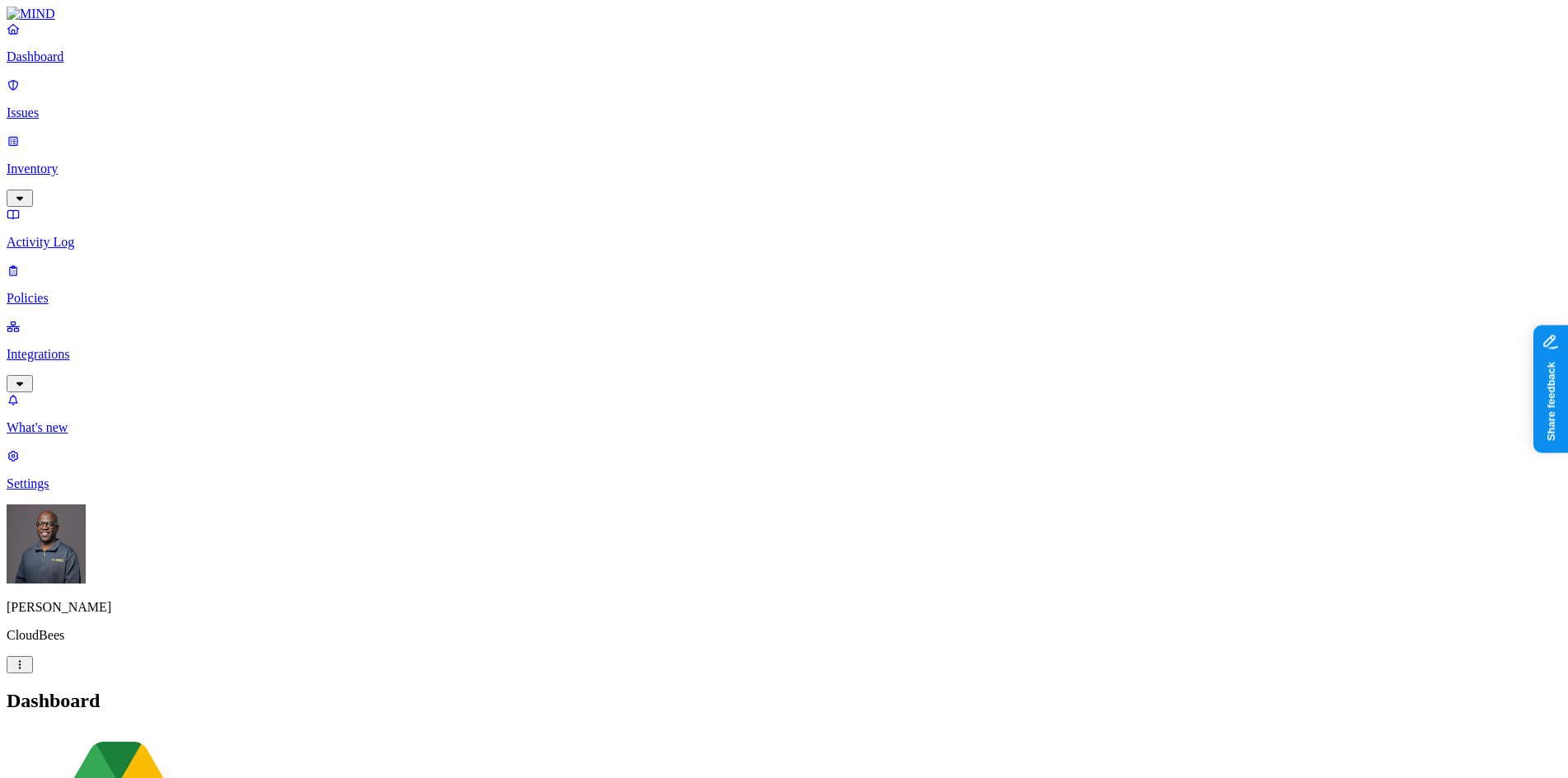
click at [79, 105] on p "Issues" at bounding box center [784, 113] width 1555 height 15
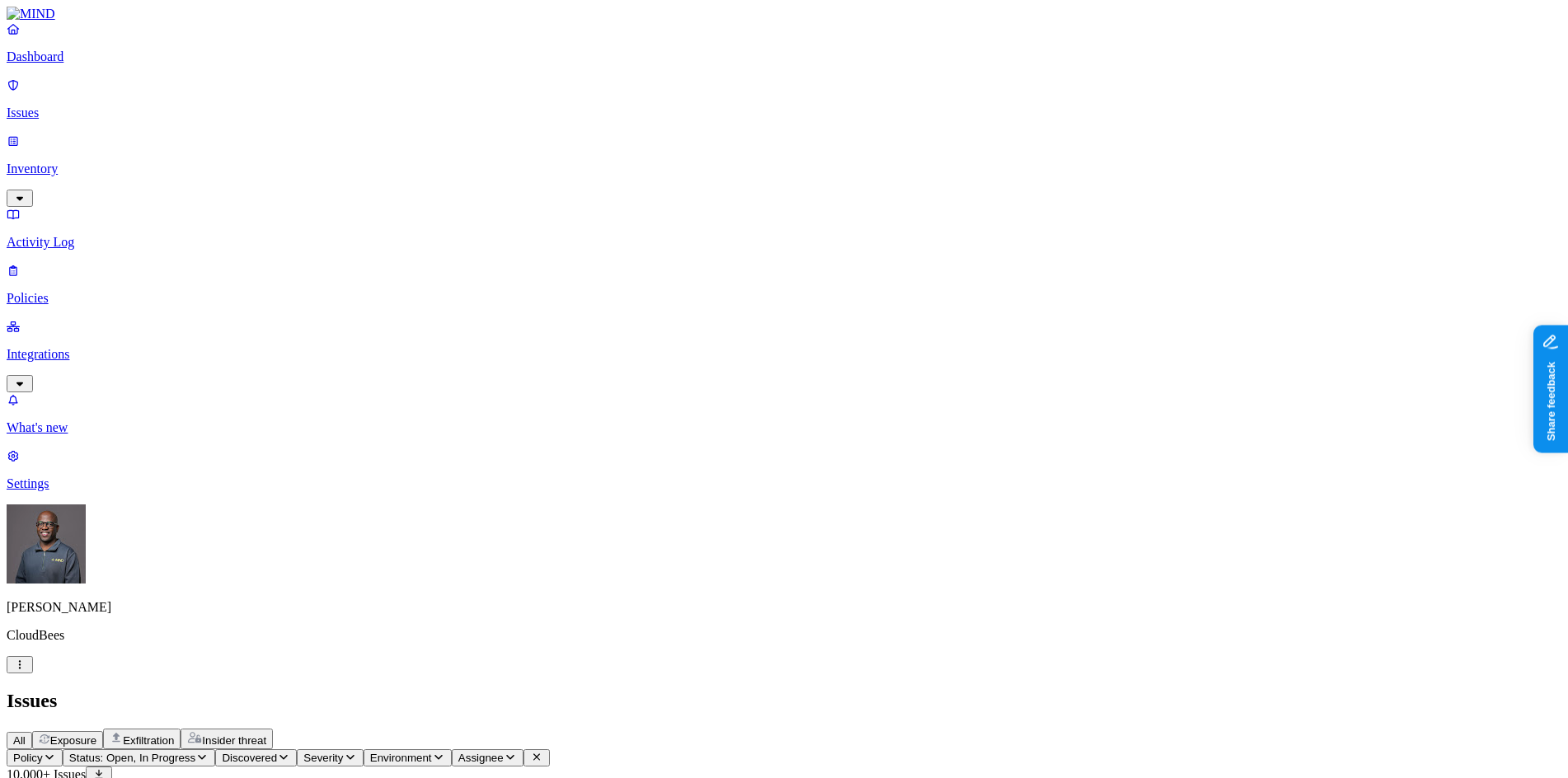
click at [96, 734] on span "Exposure" at bounding box center [73, 740] width 46 height 13
click at [174, 734] on span "Exfiltration" at bounding box center [148, 740] width 51 height 13
click at [101, 64] on p "Dashboard" at bounding box center [784, 57] width 1555 height 15
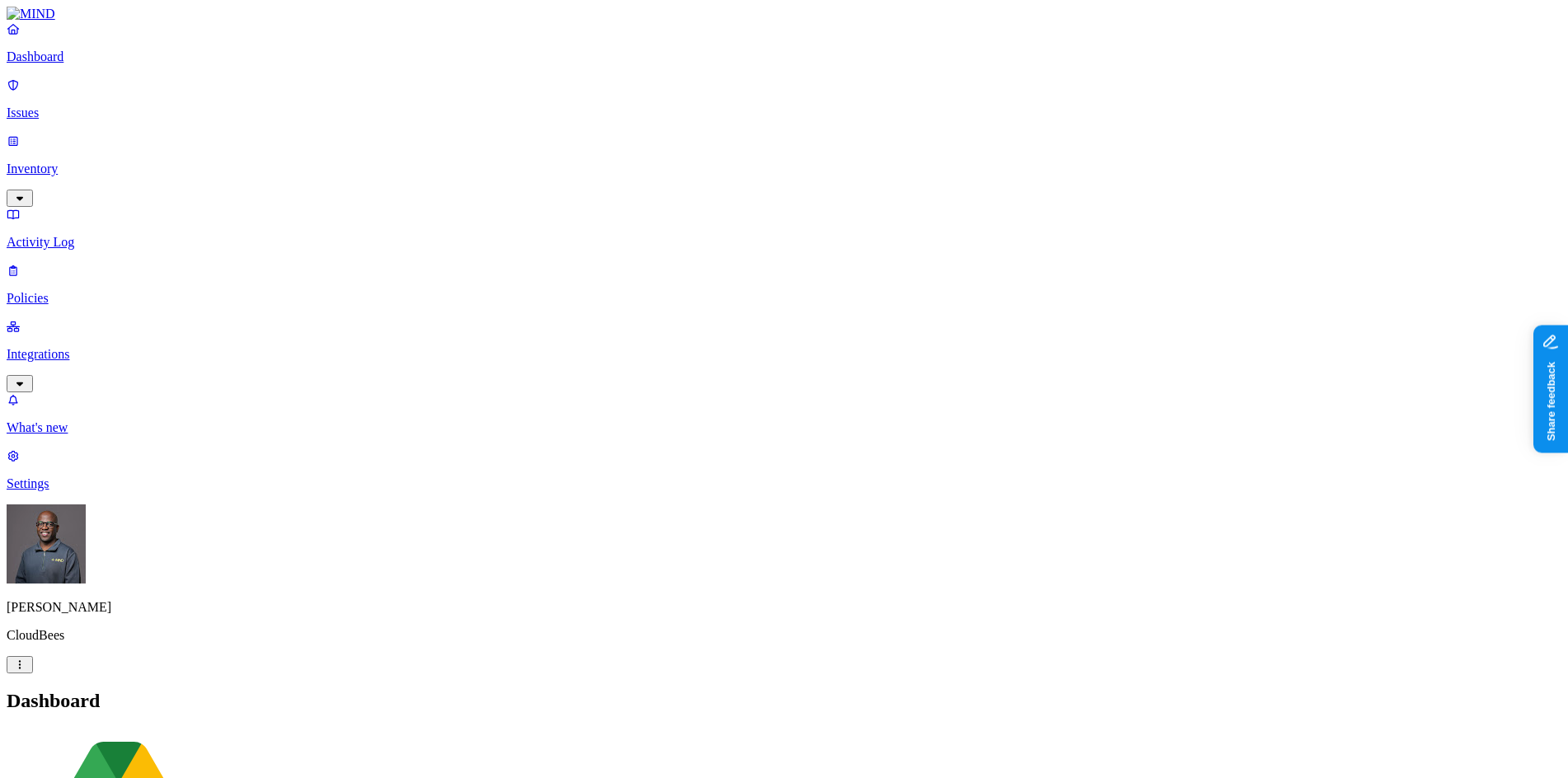
click at [68, 105] on p "Issues" at bounding box center [784, 113] width 1555 height 15
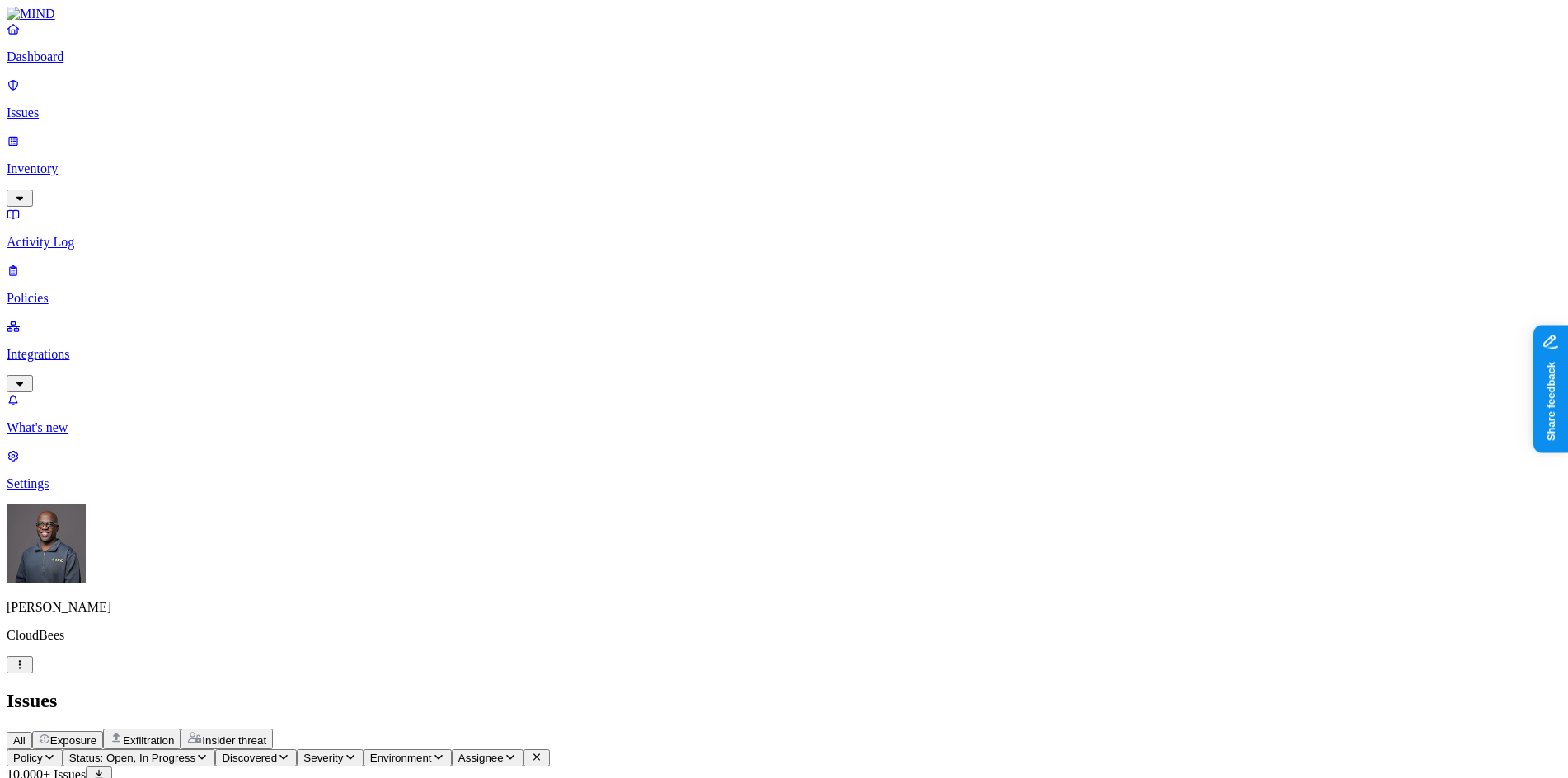
click at [59, 64] on p "Dashboard" at bounding box center [784, 57] width 1555 height 15
